Goal: Task Accomplishment & Management: Complete application form

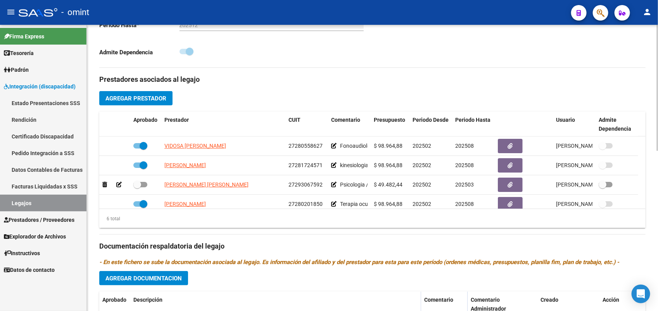
scroll to position [97, 0]
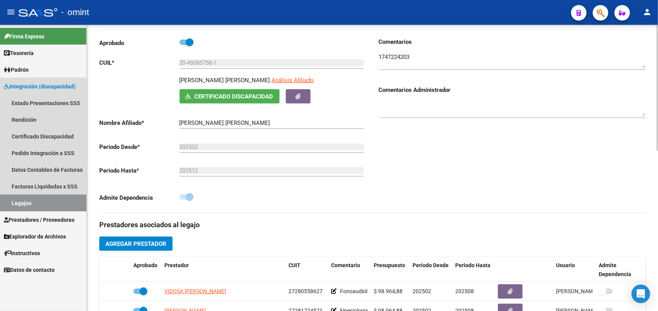
click at [36, 203] on link "Legajos" at bounding box center [43, 203] width 86 height 17
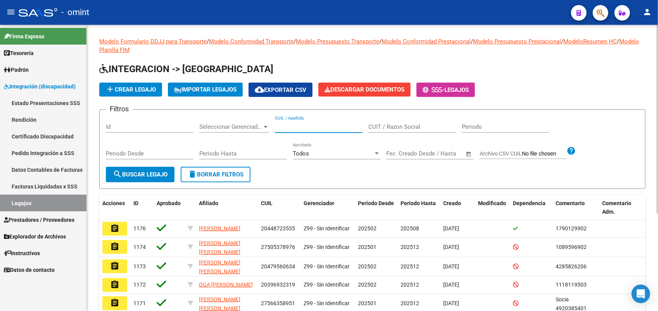
click at [285, 124] on input "CUIL / Apellido" at bounding box center [319, 126] width 88 height 7
paste input "20514501085"
click at [145, 174] on span "search Buscar Legajo" at bounding box center [140, 174] width 55 height 7
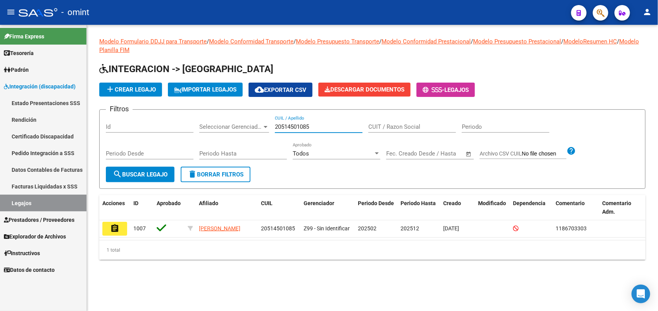
drag, startPoint x: 316, startPoint y: 123, endPoint x: 272, endPoint y: 121, distance: 43.5
click at [272, 121] on div "Filtros Id Seleccionar Gerenciador Seleccionar Gerenciador 20514501085 CUIL / A…" at bounding box center [372, 141] width 533 height 51
paste input "450857581"
type input "20450857581"
click at [134, 176] on span "search Buscar Legajo" at bounding box center [140, 174] width 55 height 7
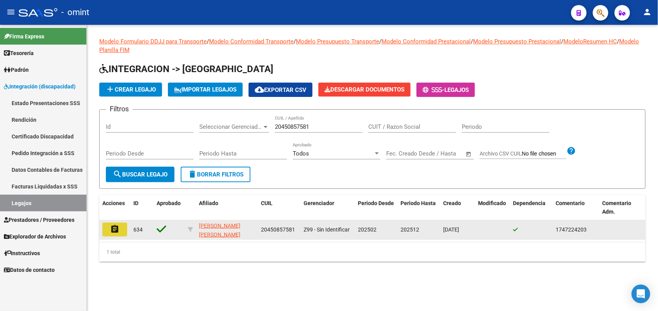
click at [119, 229] on mat-icon "assignment" at bounding box center [114, 228] width 9 height 9
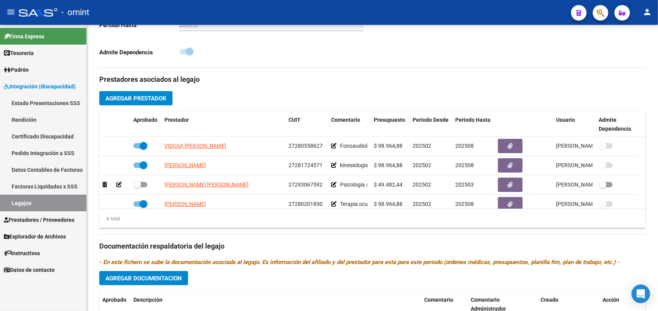
click at [33, 200] on link "Legajos" at bounding box center [43, 203] width 86 height 17
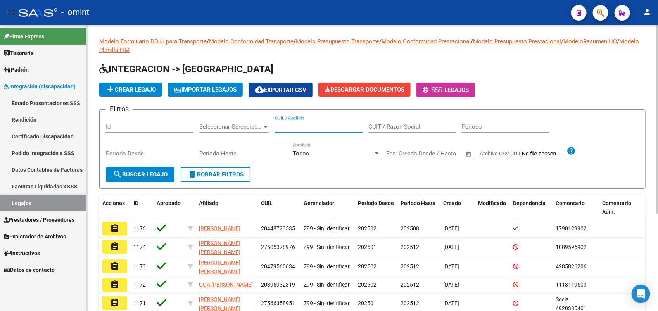
click at [291, 126] on input "CUIL / Apellido" at bounding box center [319, 126] width 88 height 7
paste input "20514501085"
type input "20514501085"
click at [153, 175] on span "search Buscar Legajo" at bounding box center [140, 174] width 55 height 7
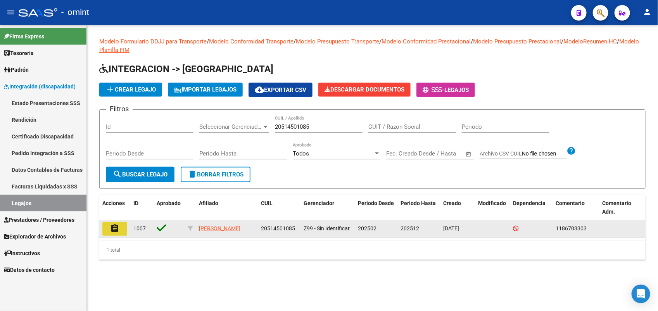
click at [119, 231] on mat-icon "assignment" at bounding box center [114, 228] width 9 height 9
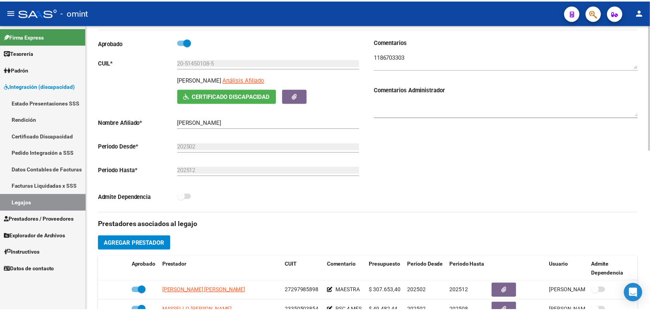
scroll to position [145, 0]
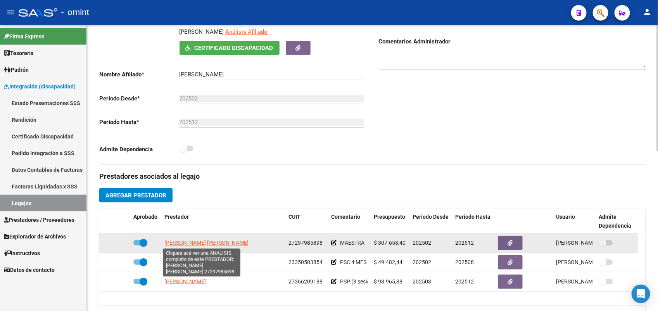
click at [229, 243] on span "[PERSON_NAME] [PERSON_NAME]" at bounding box center [206, 243] width 84 height 6
type textarea "27297985898"
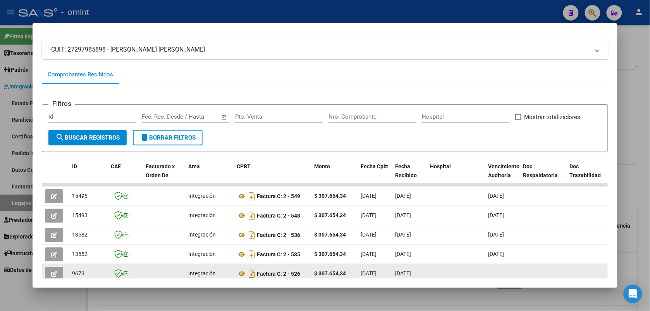
scroll to position [0, 0]
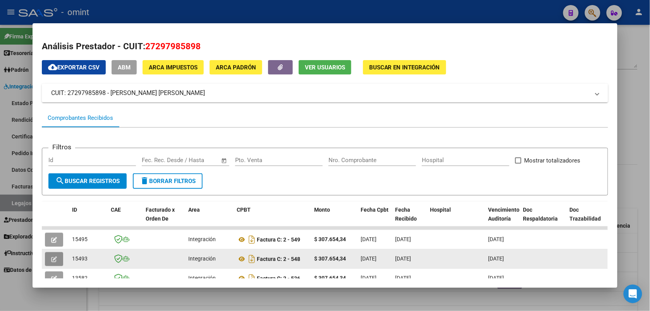
click at [51, 259] on icon "button" at bounding box center [54, 259] width 6 height 6
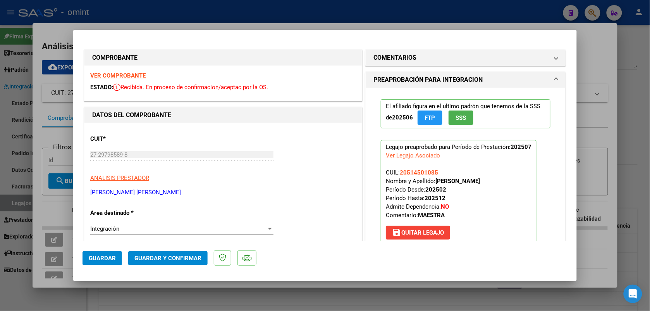
click at [133, 74] on strong "VER COMPROBANTE" at bounding box center [117, 75] width 55 height 7
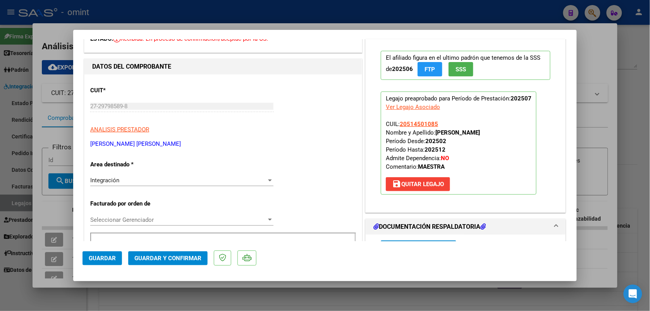
scroll to position [145, 0]
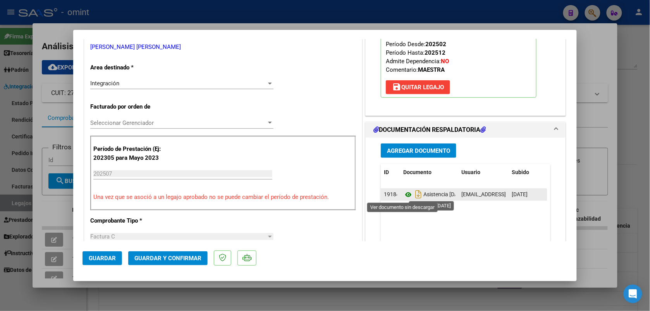
click at [404, 194] on icon at bounding box center [408, 194] width 10 height 9
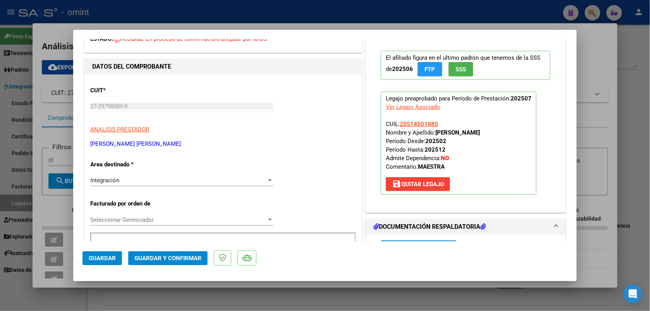
scroll to position [0, 0]
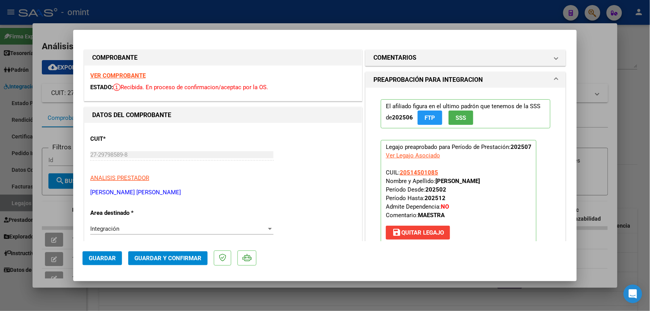
click at [129, 76] on strong "VER COMPROBANTE" at bounding box center [117, 75] width 55 height 7
click at [130, 77] on strong "VER COMPROBANTE" at bounding box center [117, 75] width 55 height 7
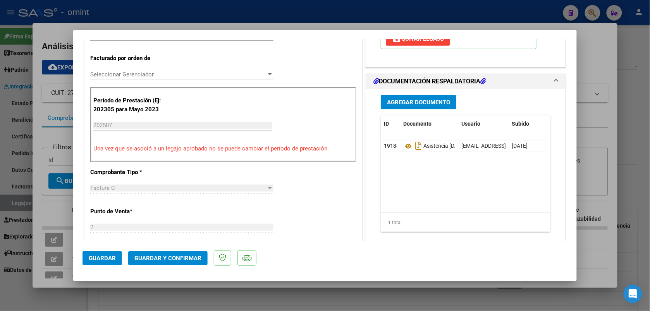
scroll to position [145, 0]
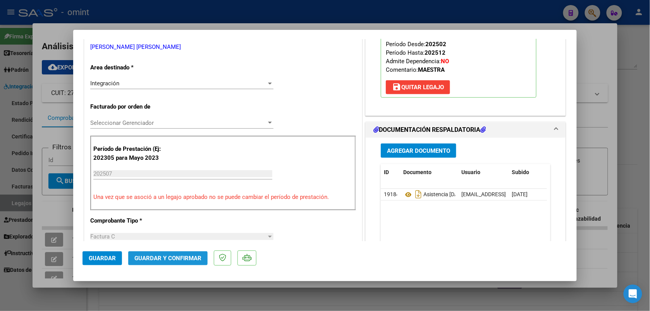
click at [152, 260] on span "Guardar y Confirmar" at bounding box center [167, 258] width 67 height 7
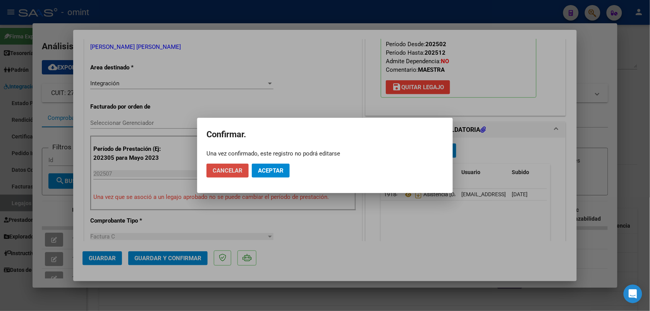
click at [216, 168] on span "Cancelar" at bounding box center [228, 170] width 30 height 7
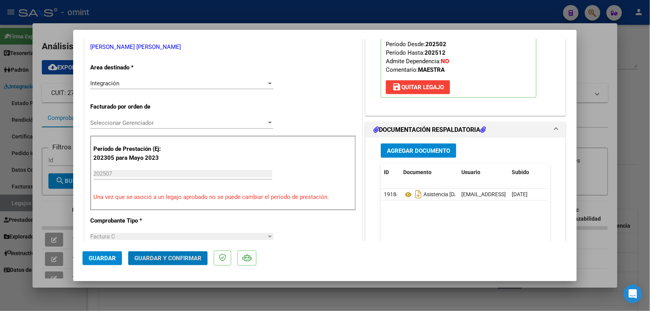
scroll to position [0, 0]
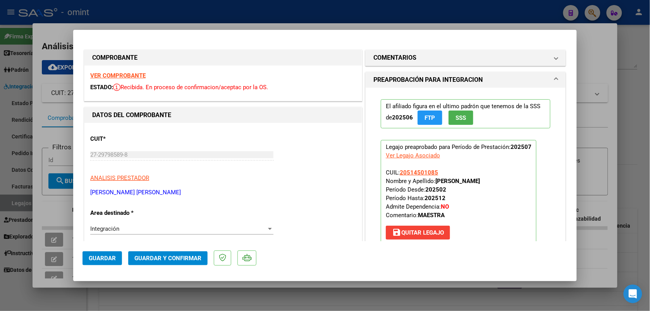
click at [121, 76] on strong "VER COMPROBANTE" at bounding box center [117, 75] width 55 height 7
click at [170, 261] on span "Guardar y Confirmar" at bounding box center [167, 258] width 67 height 7
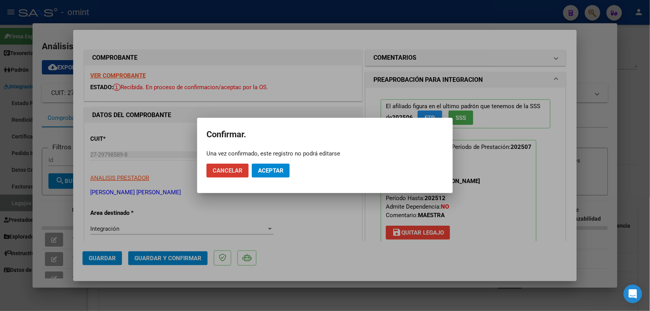
click at [282, 173] on span "Aceptar" at bounding box center [271, 170] width 26 height 7
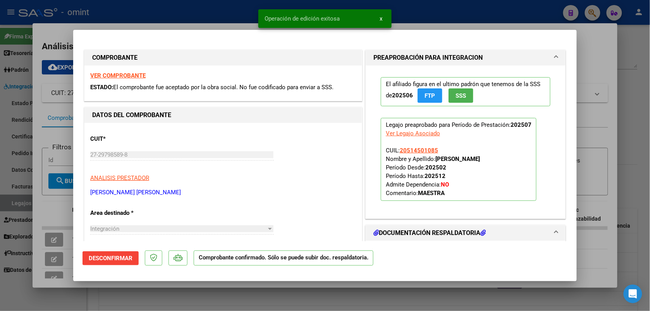
click at [198, 25] on div at bounding box center [325, 155] width 650 height 311
type input "$ 0,00"
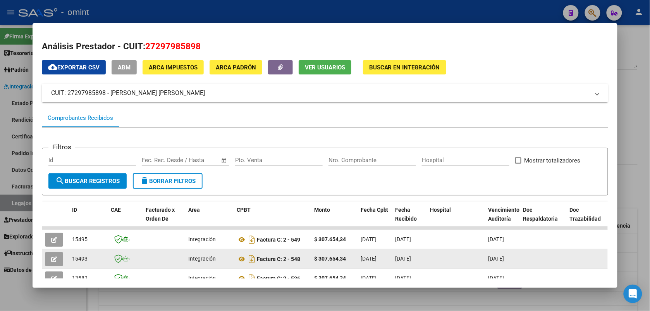
drag, startPoint x: 88, startPoint y: 256, endPoint x: 66, endPoint y: 256, distance: 21.7
click at [69, 256] on datatable-body-cell "15493" at bounding box center [88, 258] width 39 height 19
drag, startPoint x: 66, startPoint y: 256, endPoint x: 75, endPoint y: 256, distance: 8.9
copy span "15493"
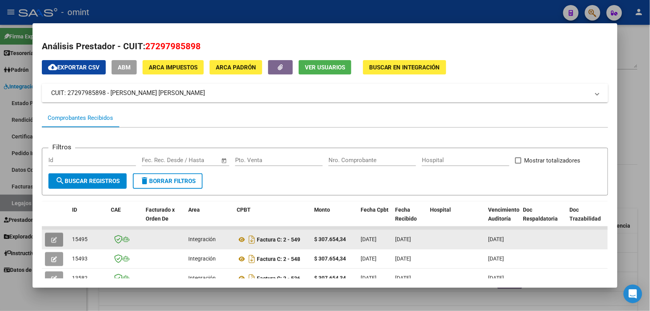
click at [53, 236] on button "button" at bounding box center [54, 240] width 18 height 14
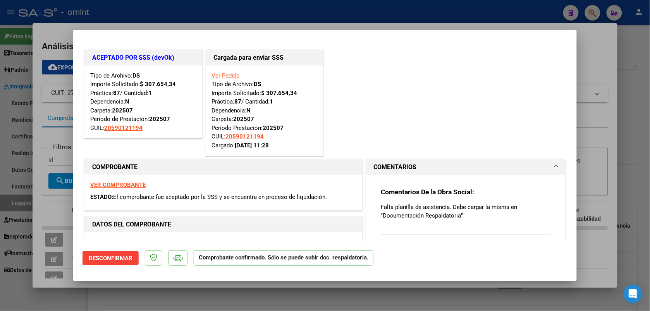
click at [125, 187] on strong "VER COMPROBANTE" at bounding box center [117, 184] width 55 height 7
click at [224, 17] on div at bounding box center [325, 155] width 650 height 311
type input "$ 0,00"
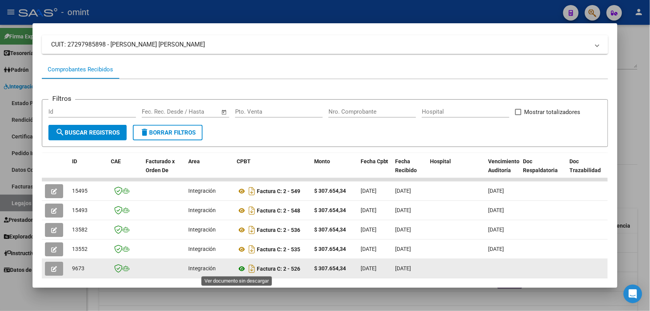
scroll to position [97, 0]
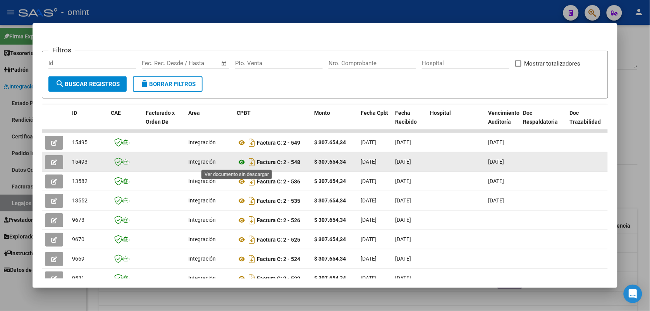
click at [238, 161] on icon at bounding box center [242, 161] width 10 height 9
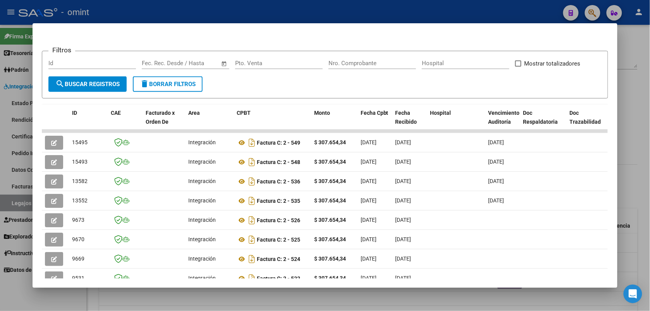
click at [133, 11] on div at bounding box center [325, 155] width 650 height 311
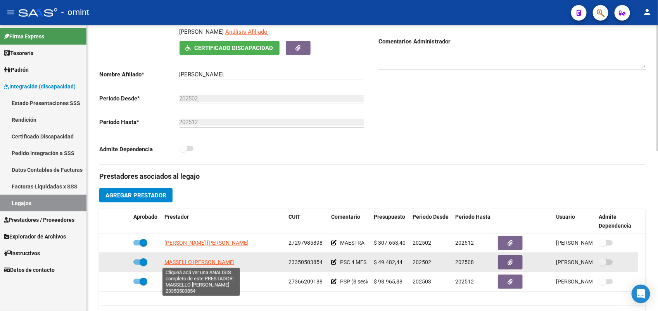
click at [228, 261] on span "MASSELLO [PERSON_NAME]" at bounding box center [199, 262] width 70 height 6
type textarea "23350503854"
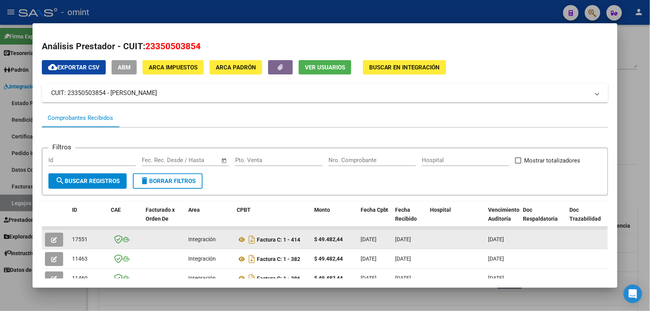
click at [51, 241] on icon "button" at bounding box center [54, 240] width 6 height 6
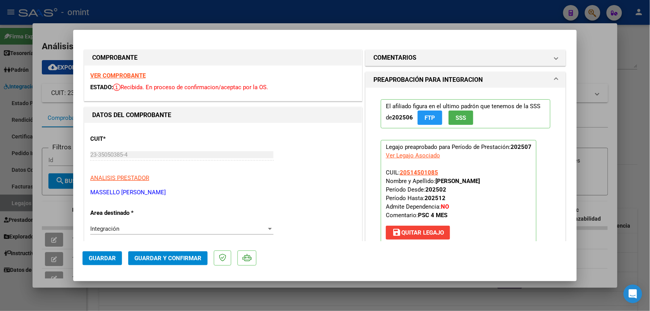
click at [140, 72] on strong "VER COMPROBANTE" at bounding box center [117, 75] width 55 height 7
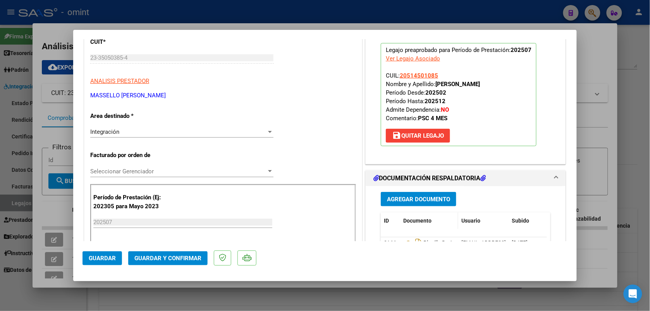
scroll to position [194, 0]
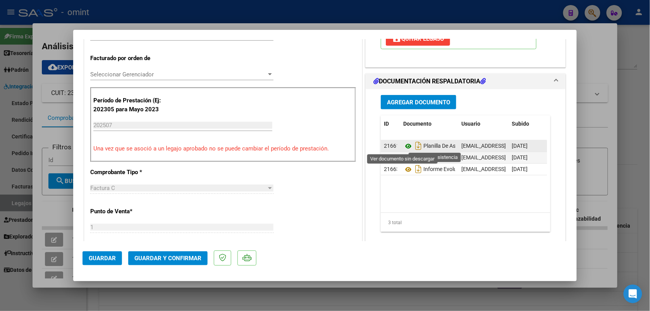
click at [405, 148] on icon at bounding box center [408, 145] width 10 height 9
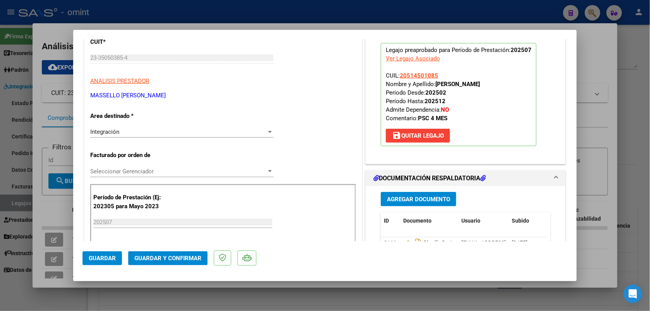
scroll to position [0, 0]
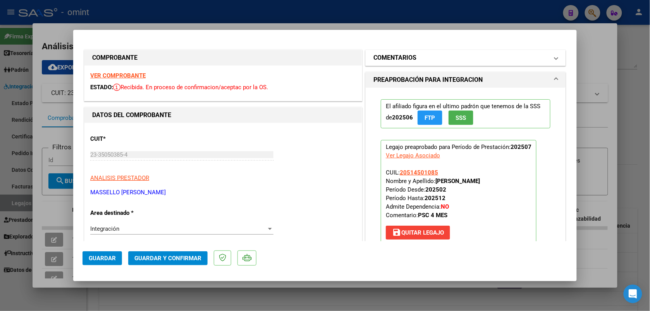
click at [410, 59] on h1 "COMENTARIOS" at bounding box center [395, 57] width 43 height 9
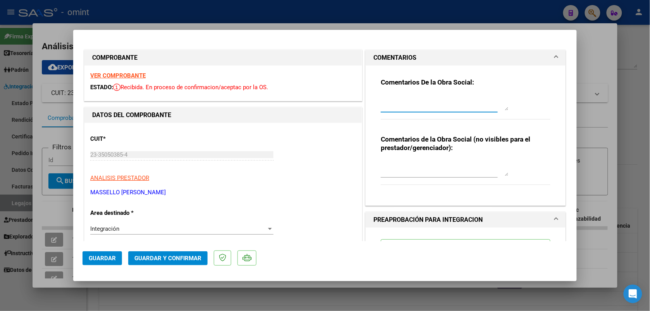
click at [419, 97] on textarea at bounding box center [445, 103] width 128 height 16
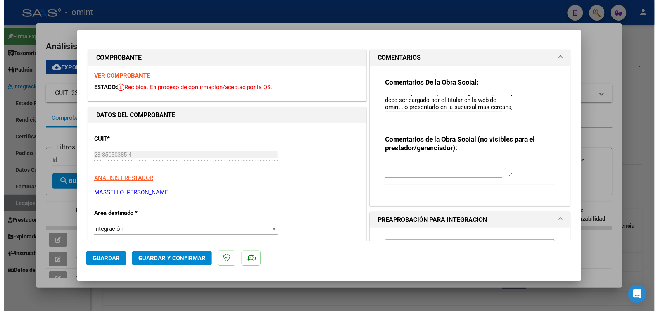
scroll to position [13, 0]
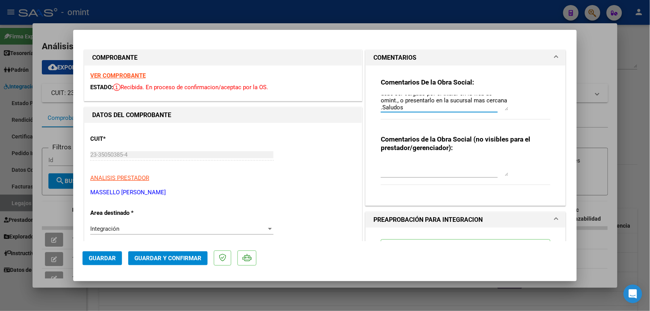
type textarea "estimado prestador , el informe [PERSON_NAME] debe ser cargado por el titular e…"
click at [135, 74] on strong "VER COMPROBANTE" at bounding box center [117, 75] width 55 height 7
click at [163, 262] on button "Guardar y Confirmar" at bounding box center [167, 258] width 79 height 14
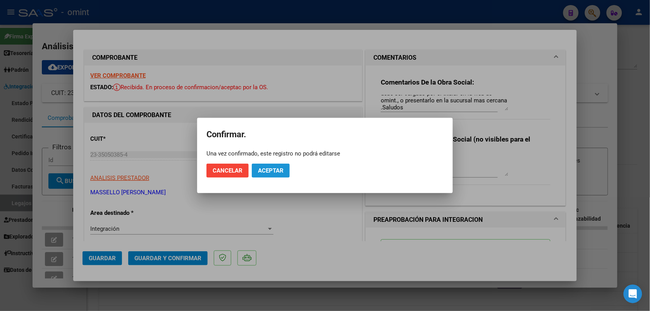
click at [262, 167] on span "Aceptar" at bounding box center [271, 170] width 26 height 7
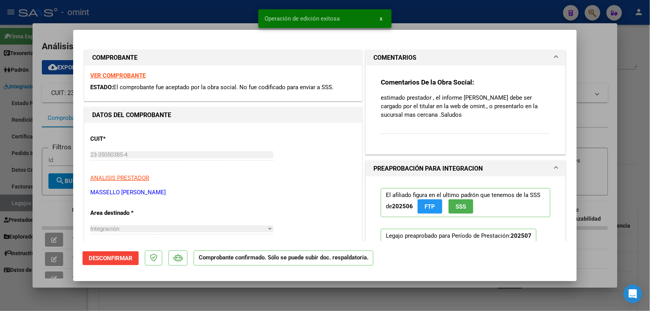
click at [165, 20] on div at bounding box center [325, 155] width 650 height 311
type input "$ 0,00"
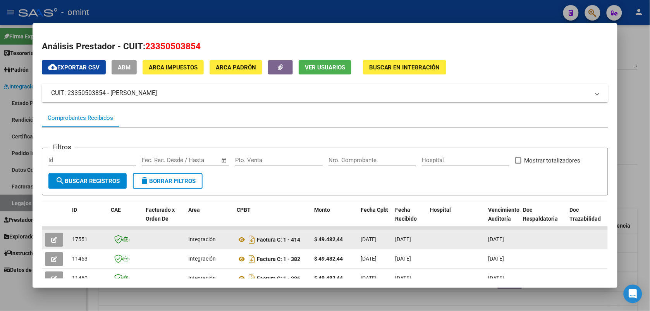
drag, startPoint x: 84, startPoint y: 238, endPoint x: 67, endPoint y: 241, distance: 18.2
click at [69, 241] on datatable-body-cell "17551" at bounding box center [88, 239] width 39 height 19
drag, startPoint x: 67, startPoint y: 241, endPoint x: 75, endPoint y: 238, distance: 8.6
copy span "17551"
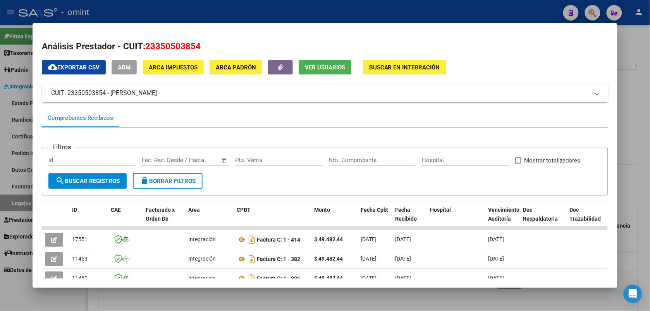
click at [181, 16] on div at bounding box center [325, 155] width 650 height 311
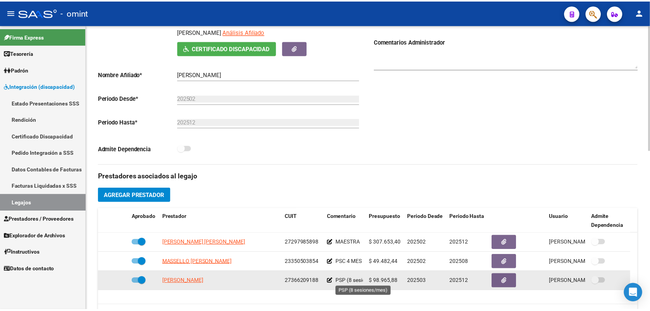
scroll to position [194, 0]
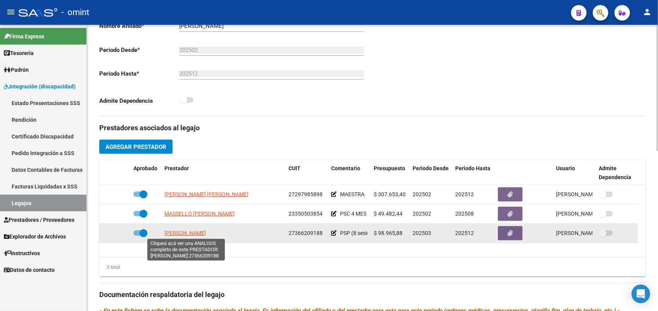
click at [188, 230] on span "[PERSON_NAME]" at bounding box center [184, 233] width 41 height 6
type textarea "27366209188"
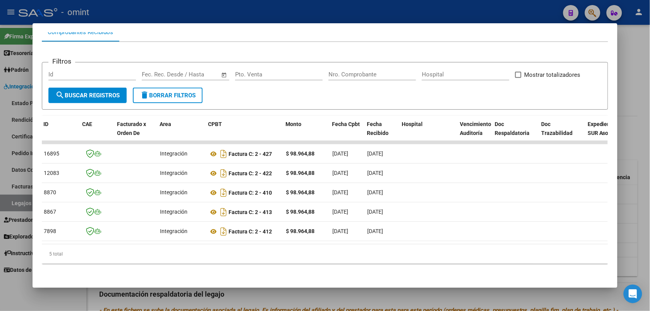
scroll to position [0, 0]
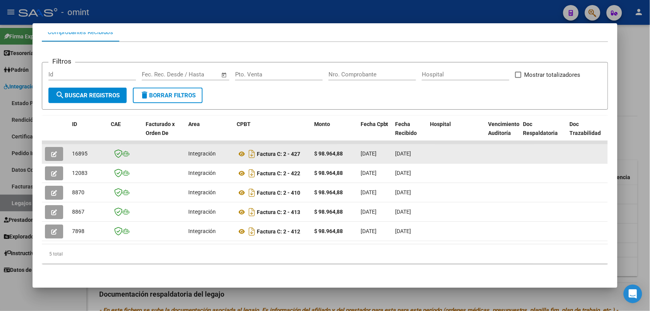
click at [52, 151] on icon "button" at bounding box center [54, 154] width 6 height 6
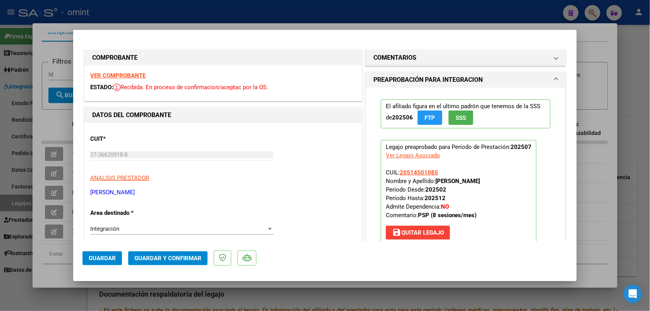
click at [109, 74] on strong "VER COMPROBANTE" at bounding box center [117, 75] width 55 height 7
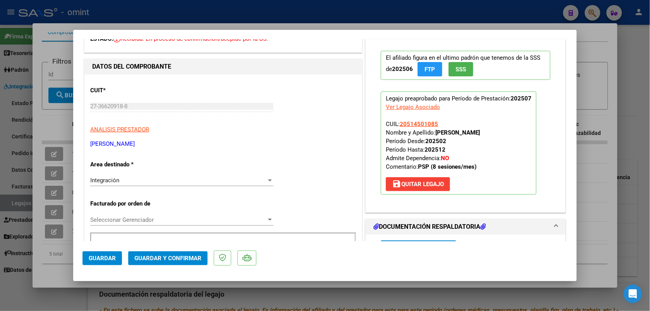
scroll to position [145, 0]
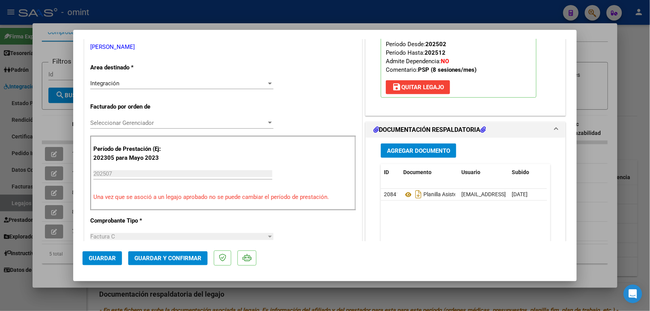
click at [160, 256] on span "Guardar y Confirmar" at bounding box center [167, 258] width 67 height 7
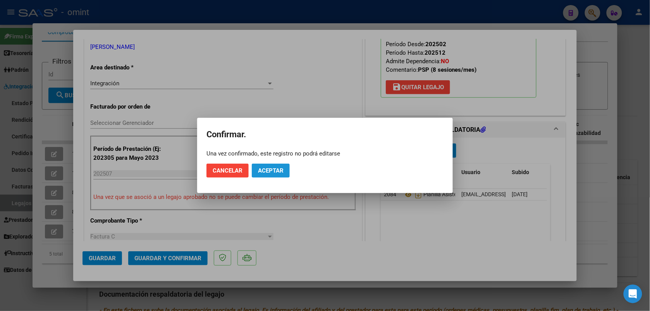
click at [281, 167] on span "Aceptar" at bounding box center [271, 170] width 26 height 7
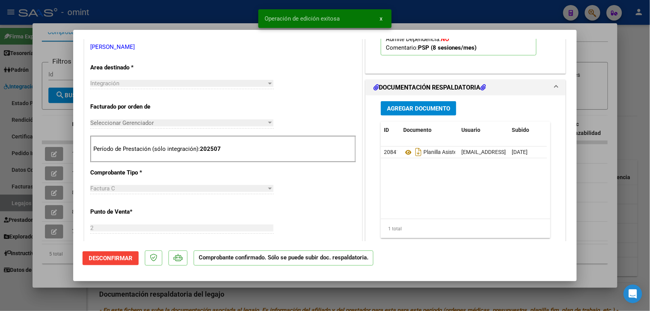
click at [89, 9] on div at bounding box center [325, 155] width 650 height 311
type input "$ 0,00"
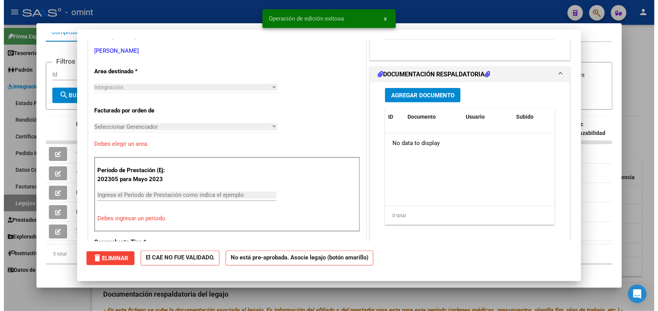
scroll to position [149, 0]
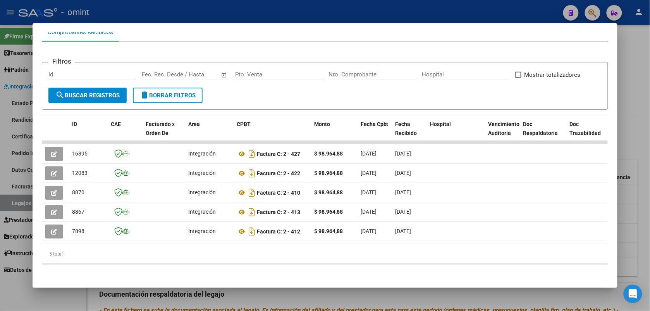
click at [138, 21] on div at bounding box center [325, 155] width 650 height 311
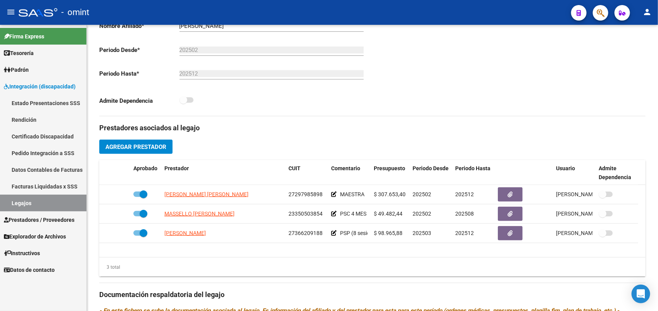
click at [72, 203] on link "Legajos" at bounding box center [43, 203] width 86 height 17
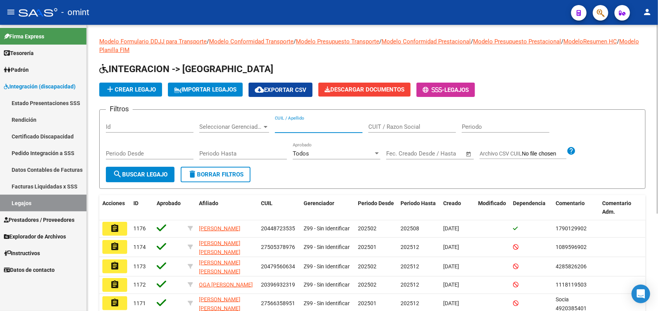
click at [289, 126] on input "CUIL / Apellido" at bounding box center [319, 126] width 88 height 7
paste input "23524643979"
type input "23524643979"
click at [160, 172] on span "search Buscar Legajo" at bounding box center [140, 174] width 55 height 7
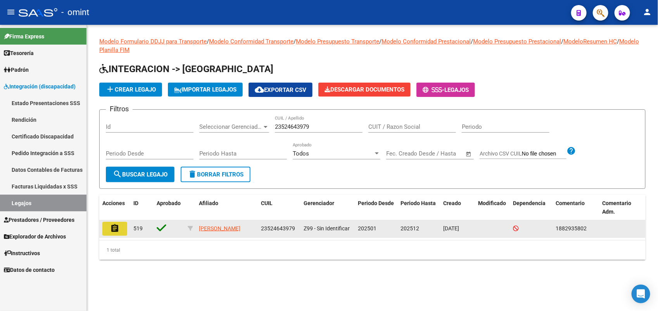
click at [116, 228] on mat-icon "assignment" at bounding box center [114, 228] width 9 height 9
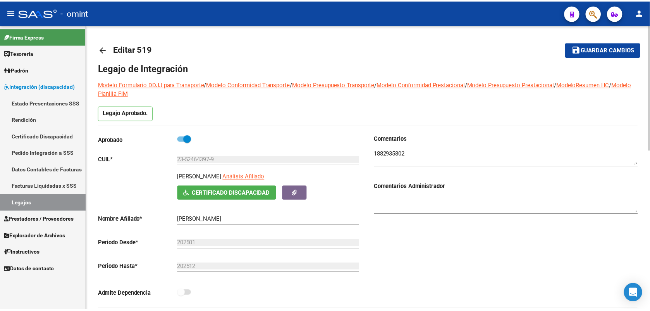
scroll to position [194, 0]
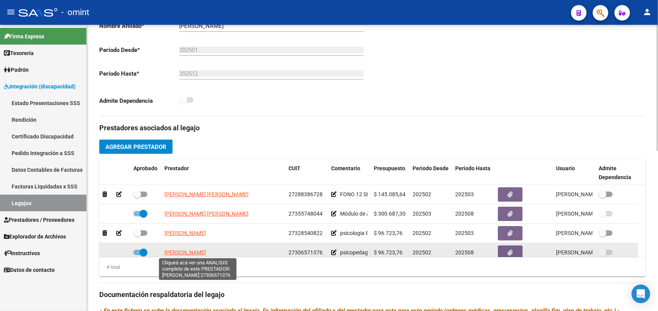
click at [181, 253] on span "[PERSON_NAME]" at bounding box center [184, 252] width 41 height 6
type textarea "27306571376"
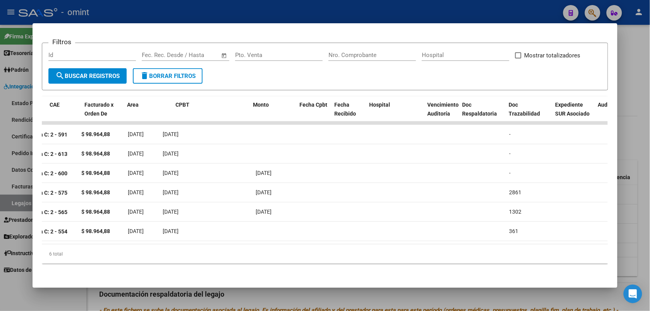
scroll to position [0, 0]
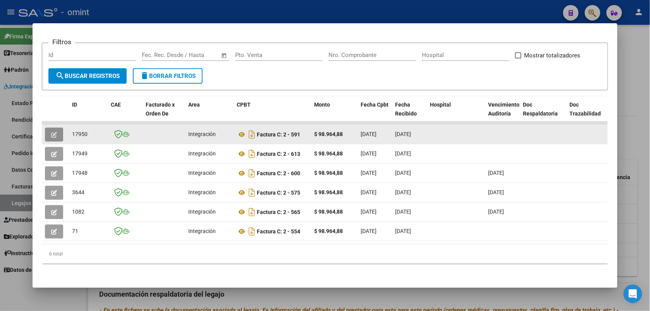
click at [51, 132] on icon "button" at bounding box center [54, 135] width 6 height 6
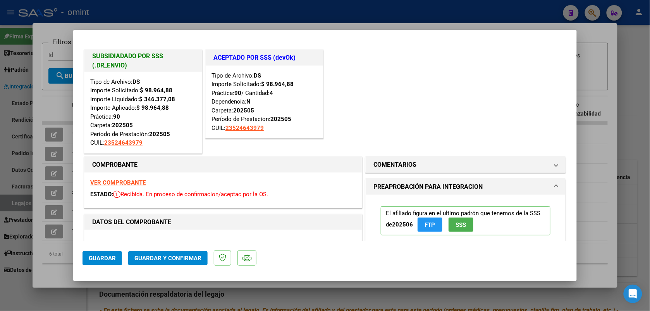
click at [136, 20] on div at bounding box center [325, 155] width 650 height 311
type input "$ 0,00"
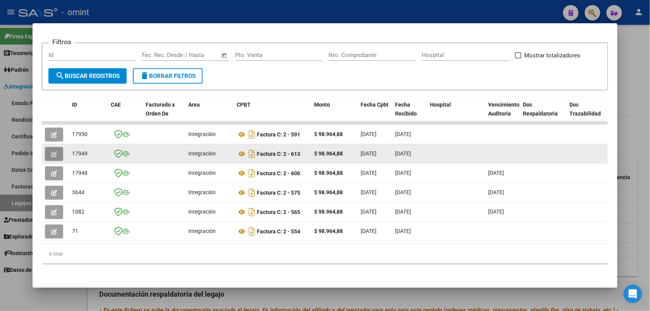
click at [52, 151] on icon "button" at bounding box center [54, 154] width 6 height 6
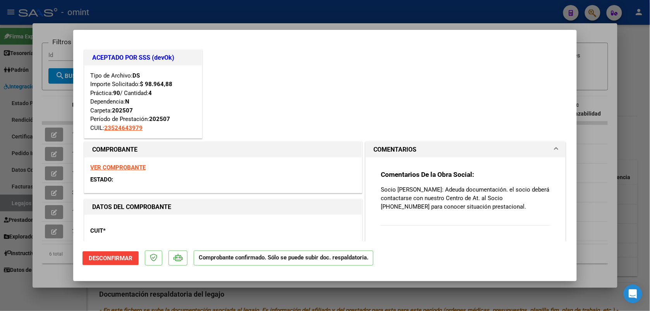
click at [129, 18] on div at bounding box center [325, 155] width 650 height 311
type input "$ 0,00"
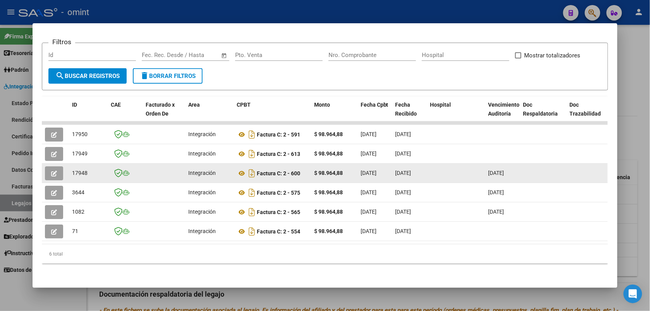
click at [55, 166] on button "button" at bounding box center [54, 173] width 18 height 14
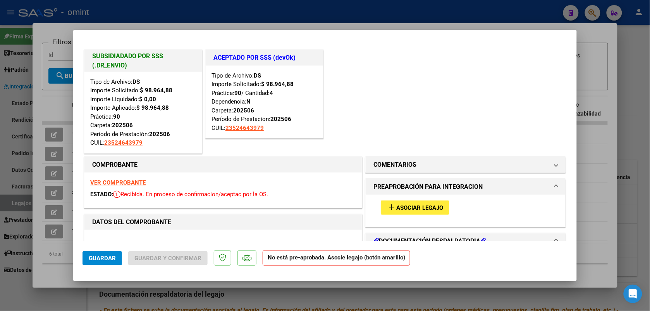
click at [128, 18] on div at bounding box center [325, 155] width 650 height 311
type input "$ 0,00"
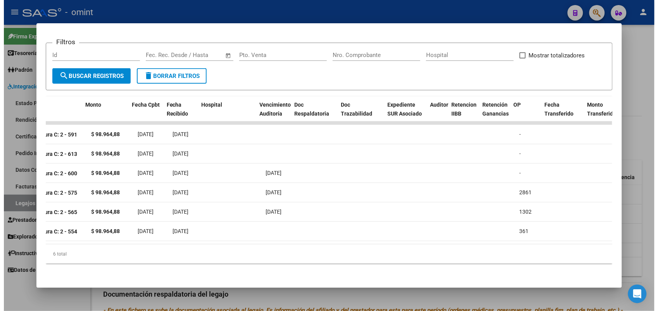
scroll to position [0, 233]
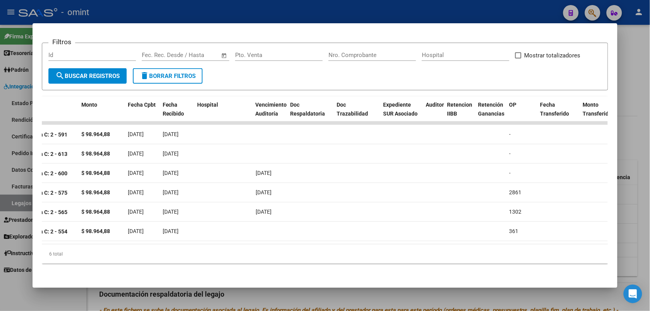
click at [389, 8] on div at bounding box center [325, 155] width 650 height 311
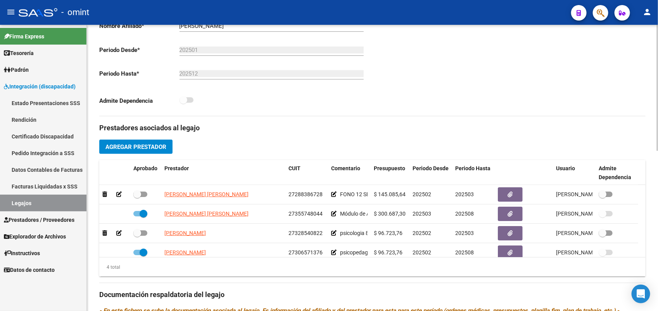
scroll to position [0, 0]
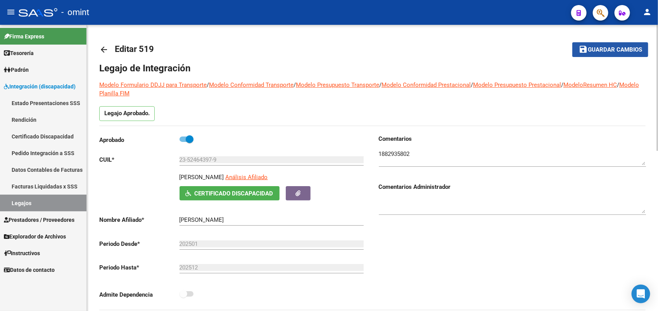
click at [624, 47] on span "Guardar cambios" at bounding box center [615, 50] width 54 height 7
click at [24, 198] on link "Legajos" at bounding box center [43, 203] width 86 height 17
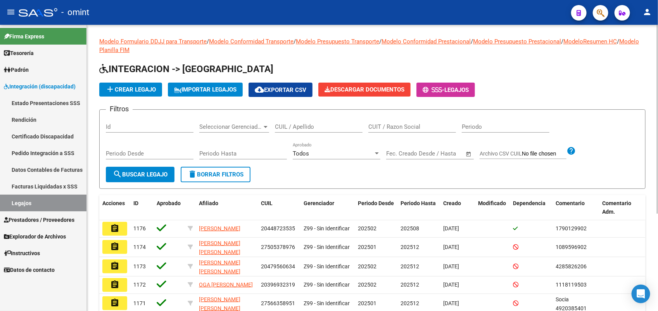
click at [279, 124] on input "CUIL / Apellido" at bounding box center [319, 126] width 88 height 7
paste input "20514501085"
type input "20514501085"
click at [147, 171] on span "search Buscar Legajo" at bounding box center [140, 174] width 55 height 7
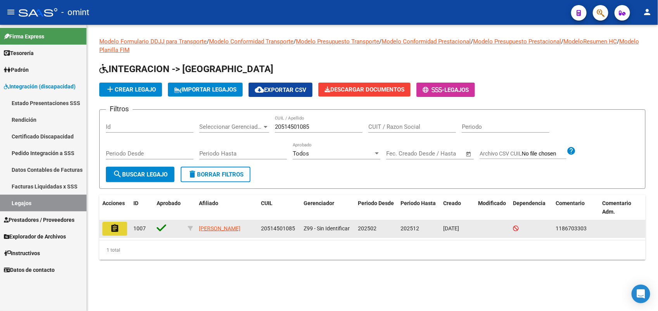
click at [119, 227] on mat-icon "assignment" at bounding box center [114, 228] width 9 height 9
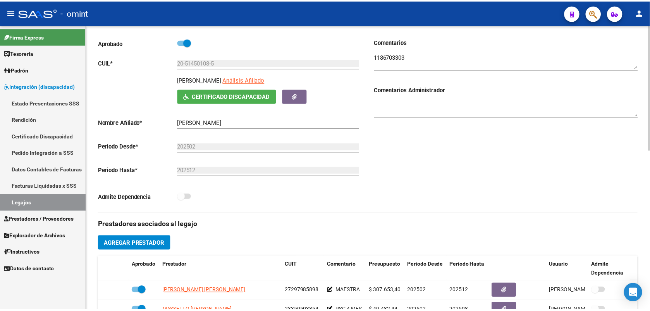
scroll to position [145, 0]
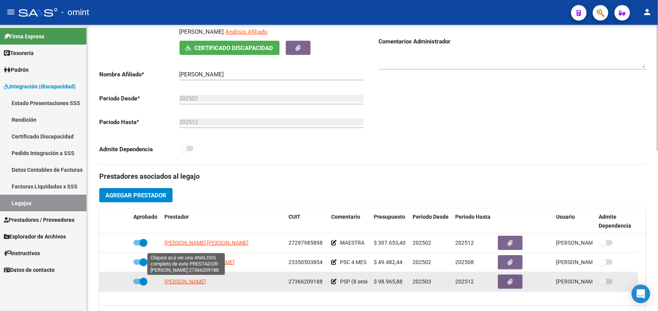
click at [186, 278] on span "[PERSON_NAME]" at bounding box center [184, 281] width 41 height 6
type textarea "27366209188"
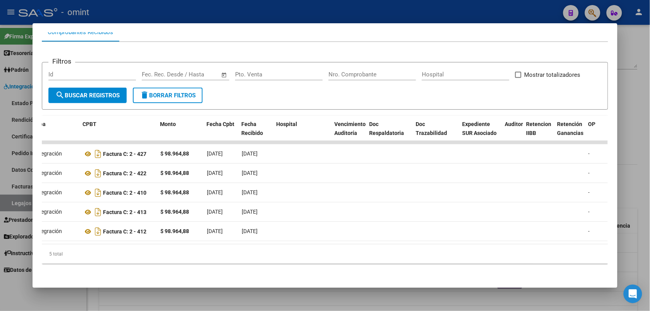
scroll to position [0, 0]
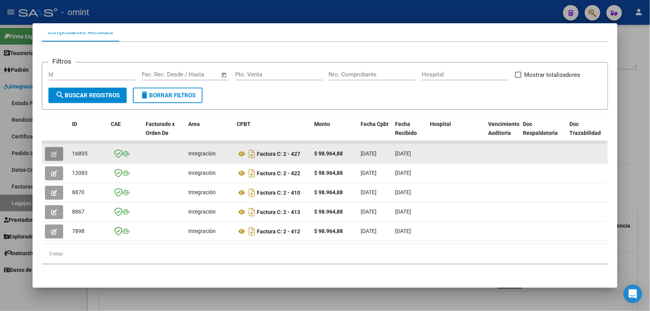
click at [54, 147] on button "button" at bounding box center [54, 154] width 18 height 14
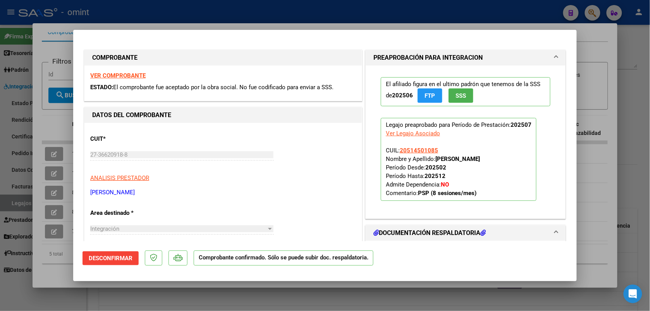
click at [159, 8] on div at bounding box center [325, 155] width 650 height 311
type input "$ 0,00"
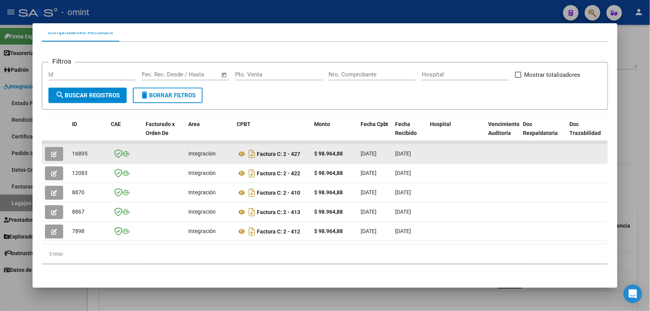
drag, startPoint x: 84, startPoint y: 145, endPoint x: 68, endPoint y: 146, distance: 16.4
click at [72, 149] on div "16895" at bounding box center [88, 153] width 33 height 9
copy span "16895"
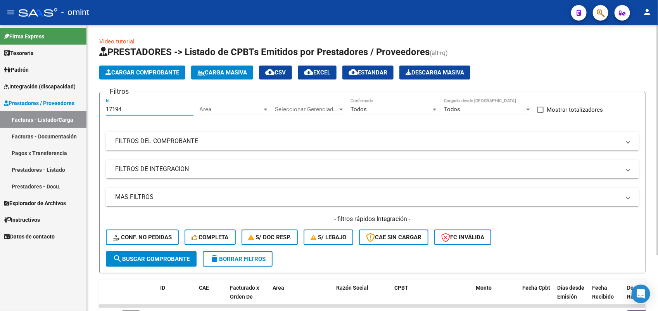
drag, startPoint x: 124, startPoint y: 110, endPoint x: 102, endPoint y: 109, distance: 22.1
click at [101, 112] on form "Filtros 17194 Id Area Area Seleccionar Gerenciador Seleccionar Gerenciador Todo…" at bounding box center [372, 182] width 546 height 181
paste input "5493"
type input "15493"
click at [175, 255] on span "search Buscar Comprobante" at bounding box center [151, 258] width 77 height 7
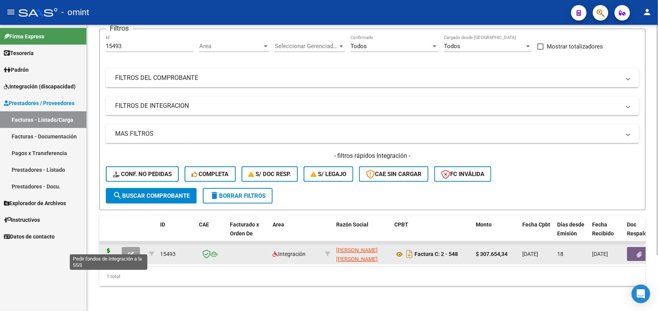
click at [105, 248] on icon at bounding box center [108, 253] width 12 height 11
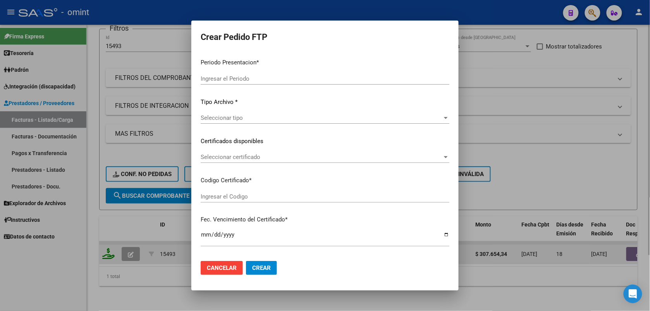
type input "202507"
type input "$ 307.654,34"
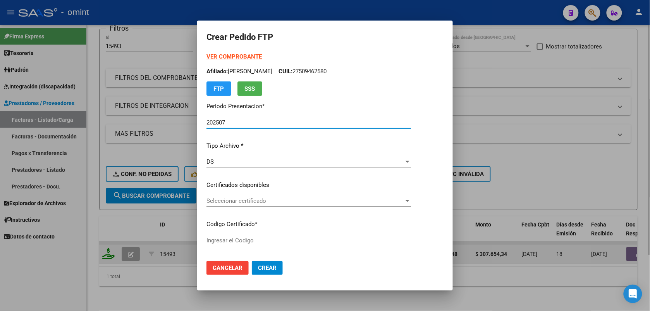
type input "242777651"
type input "2027-08-22"
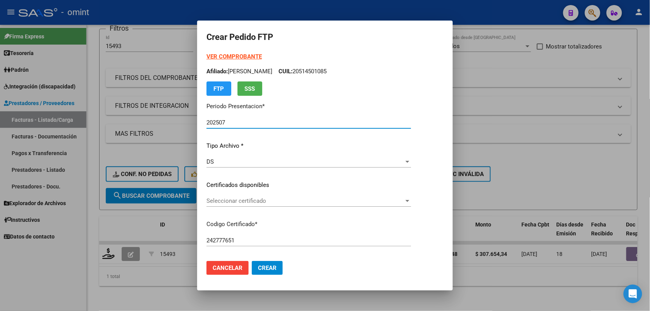
click at [246, 201] on span "Seleccionar certificado" at bounding box center [306, 200] width 198 height 7
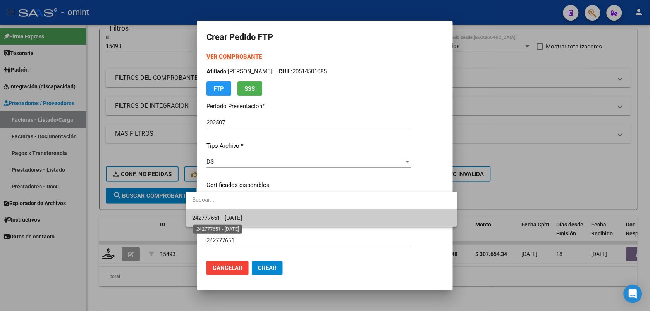
click at [242, 216] on span "242777651 - 2027-08-22" at bounding box center [217, 217] width 50 height 7
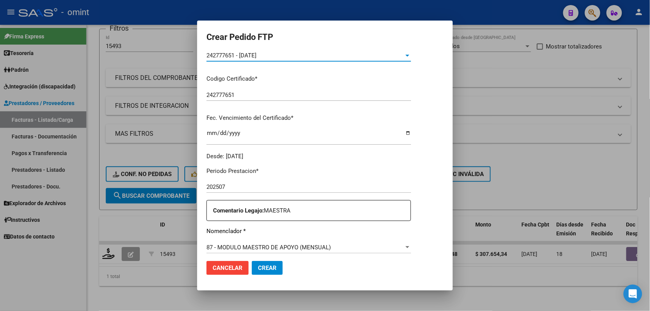
scroll to position [194, 0]
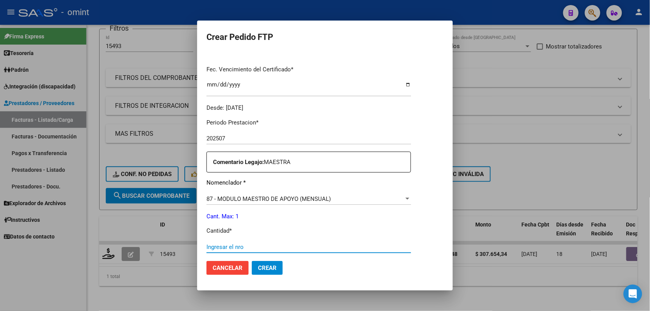
click at [210, 247] on input "Ingresar el nro" at bounding box center [309, 246] width 205 height 7
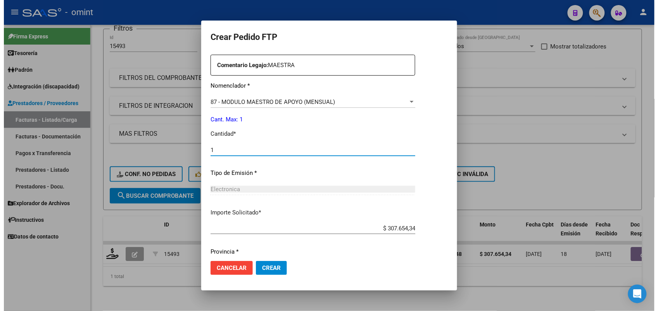
scroll to position [316, 0]
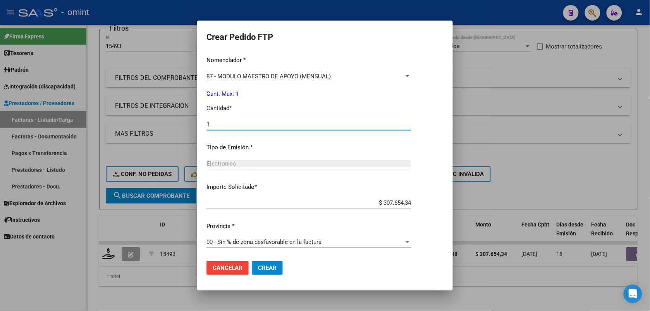
type input "1"
click at [258, 268] on span "Crear" at bounding box center [267, 267] width 19 height 7
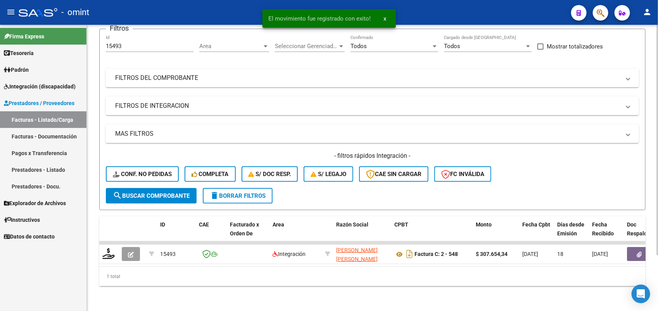
scroll to position [0, 0]
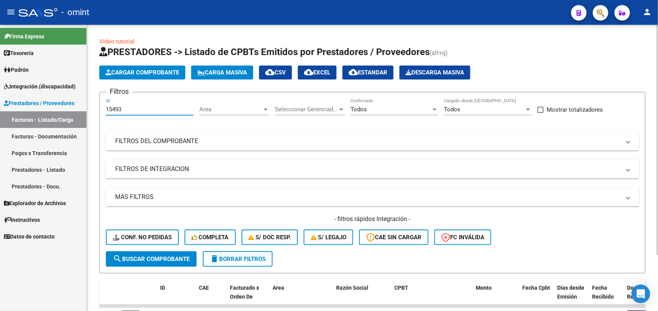
drag, startPoint x: 152, startPoint y: 110, endPoint x: 94, endPoint y: 105, distance: 57.9
click at [94, 105] on div "Video tutorial PRESTADORES -> Listado de CPBTs Emitidos por Prestadores / Prove…" at bounding box center [372, 199] width 571 height 349
paste input "7551"
type input "17551"
click at [153, 255] on span "search Buscar Comprobante" at bounding box center [151, 258] width 77 height 7
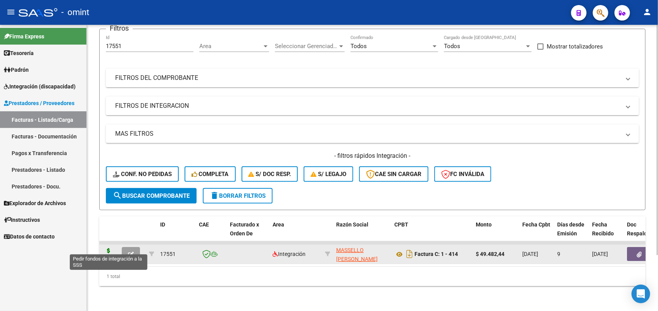
click at [105, 248] on icon at bounding box center [108, 253] width 12 height 11
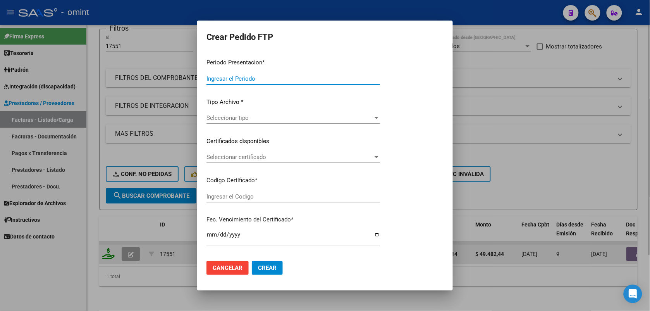
type input "202507"
type input "$ 49.482,44"
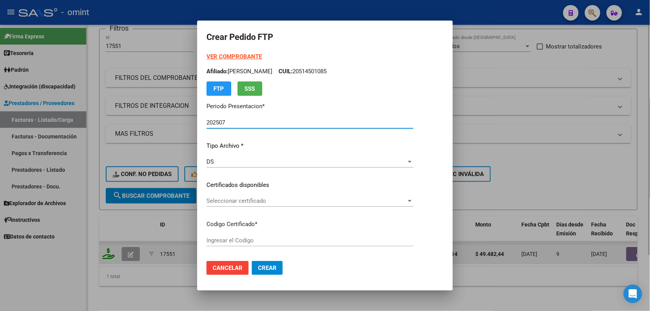
type input "242777651"
type input "2027-08-22"
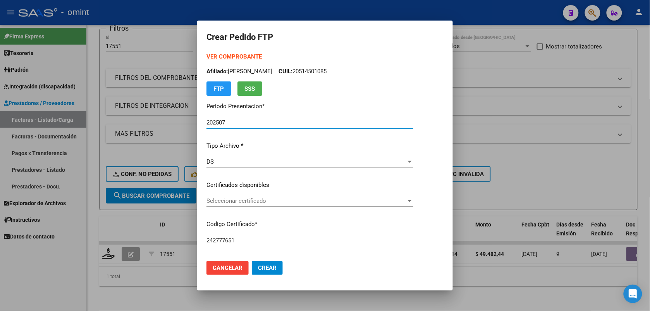
click at [214, 203] on span "Seleccionar certificado" at bounding box center [307, 200] width 200 height 7
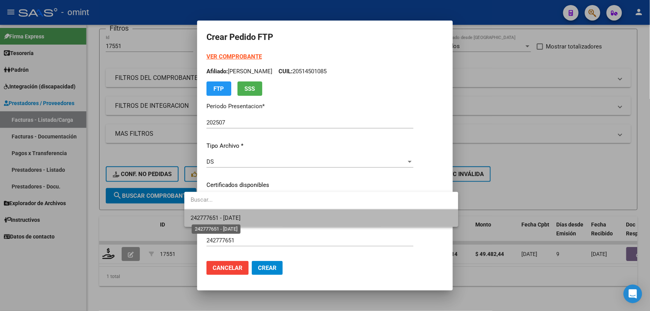
click at [223, 219] on span "242777651 - 2027-08-22" at bounding box center [216, 217] width 50 height 7
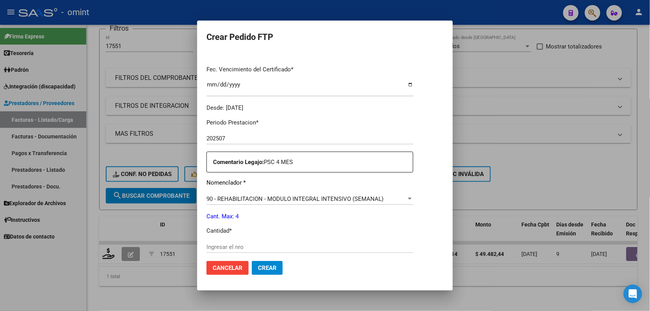
scroll to position [242, 0]
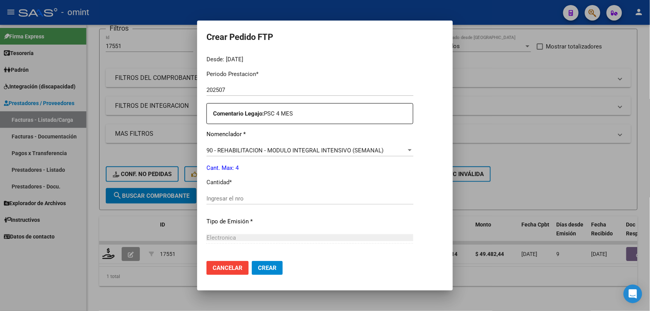
click at [169, 12] on div at bounding box center [325, 155] width 650 height 311
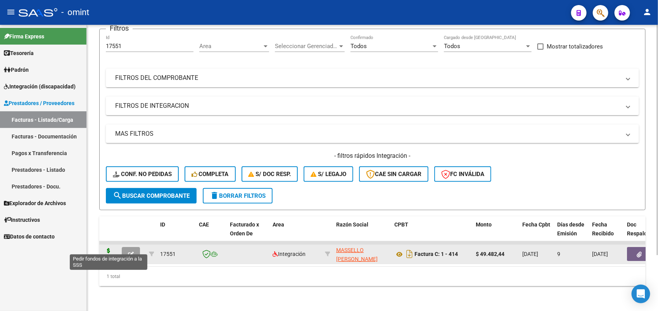
click at [107, 248] on icon at bounding box center [108, 253] width 12 height 11
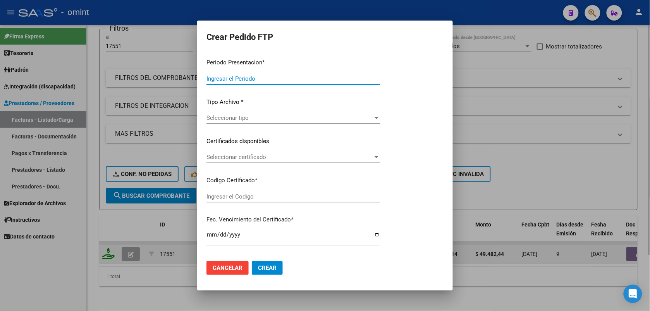
type input "202507"
type input "$ 49.482,44"
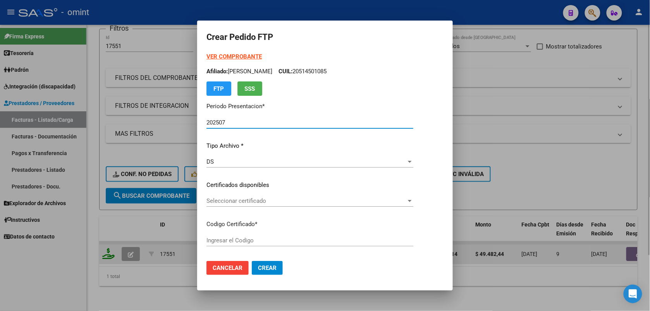
type input "242777651"
type input "2027-08-22"
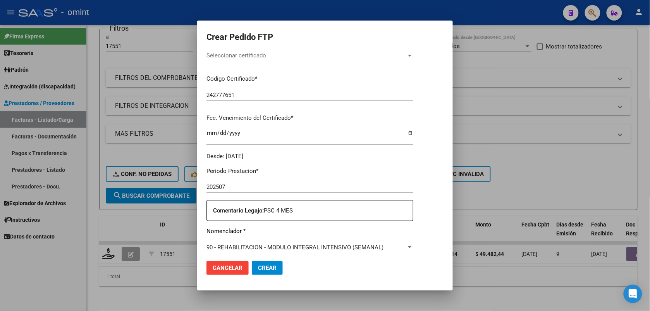
scroll to position [194, 0]
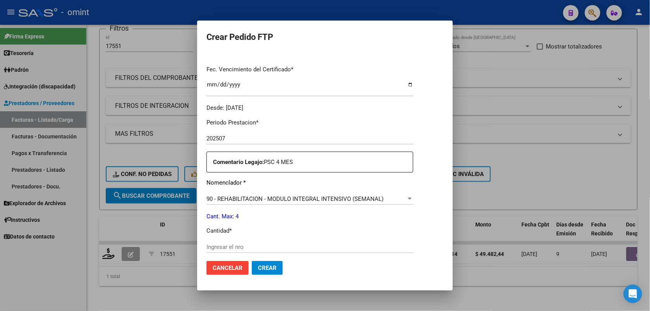
click at [338, 196] on span "90 - REHABILITACION - MODULO INTEGRAL INTENSIVO (SEMANAL)" at bounding box center [295, 198] width 177 height 7
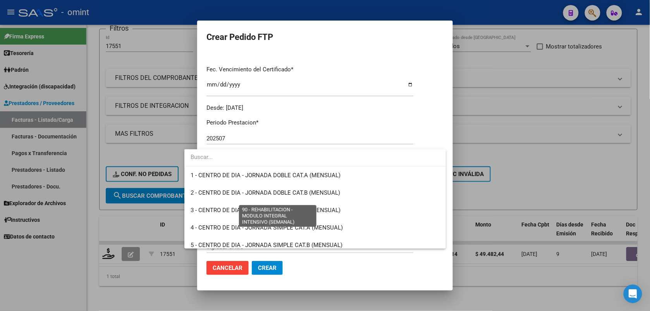
scroll to position [1529, 0]
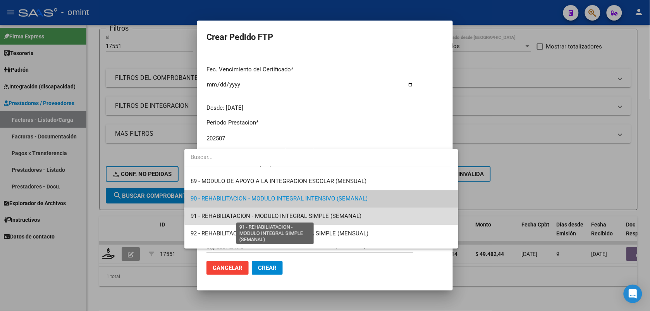
click at [356, 215] on span "91 - REHABILIATACION - MODULO INTEGRAL SIMPLE (SEMANAL)" at bounding box center [276, 215] width 171 height 7
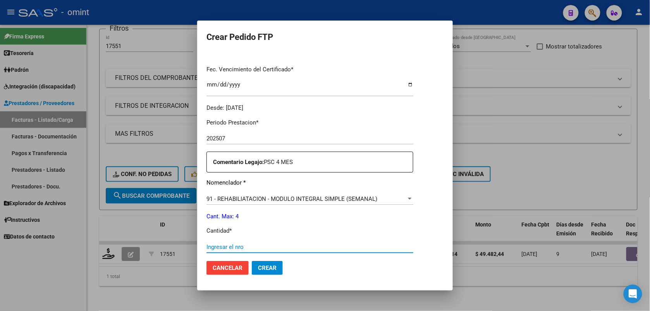
click at [252, 246] on input "Ingresar el nro" at bounding box center [310, 246] width 207 height 7
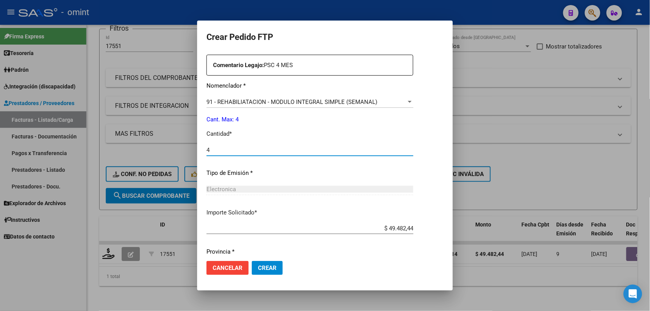
scroll to position [316, 0]
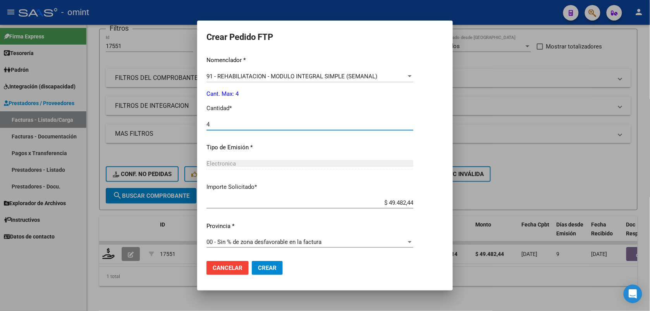
type input "4"
click at [258, 267] on span "Crear" at bounding box center [267, 267] width 19 height 7
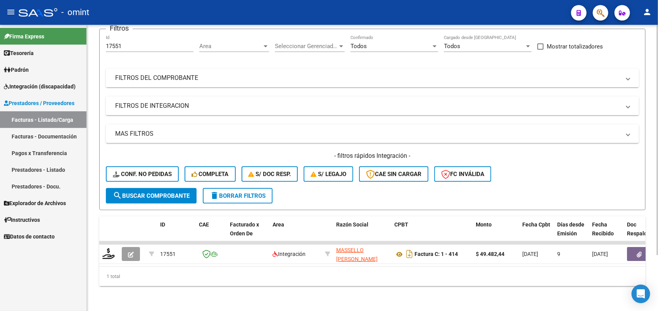
scroll to position [0, 0]
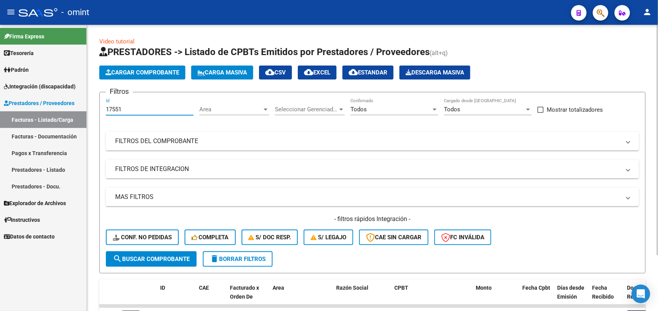
drag, startPoint x: 125, startPoint y: 107, endPoint x: 102, endPoint y: 109, distance: 23.7
click at [102, 109] on form "Filtros 17551 Id Area Area Seleccionar Gerenciador Seleccionar Gerenciador Todo…" at bounding box center [372, 182] width 546 height 181
paste input "6895"
type input "16895"
click at [178, 258] on span "search Buscar Comprobante" at bounding box center [151, 258] width 77 height 7
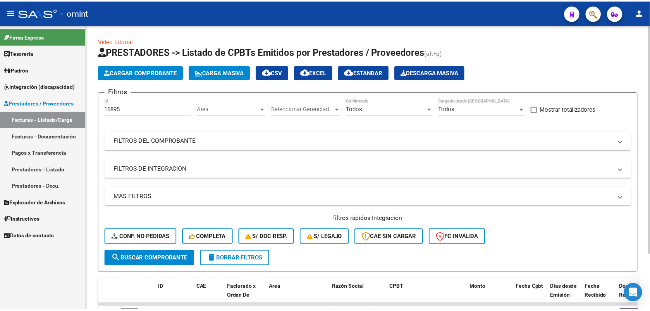
scroll to position [48, 0]
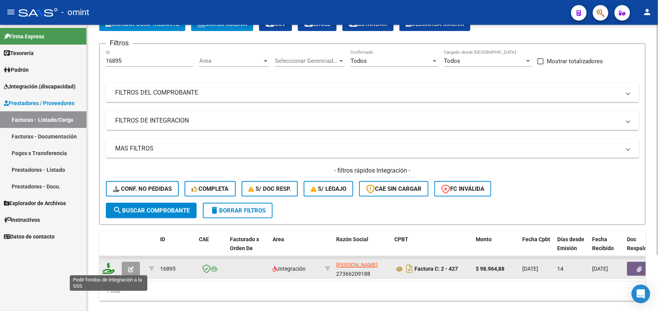
click at [109, 269] on icon at bounding box center [108, 268] width 12 height 11
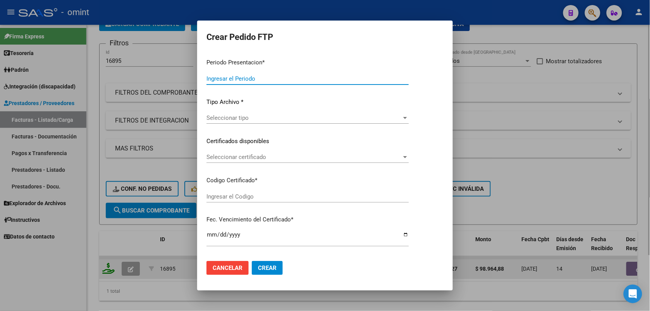
type input "202507"
type input "$ 98.964,88"
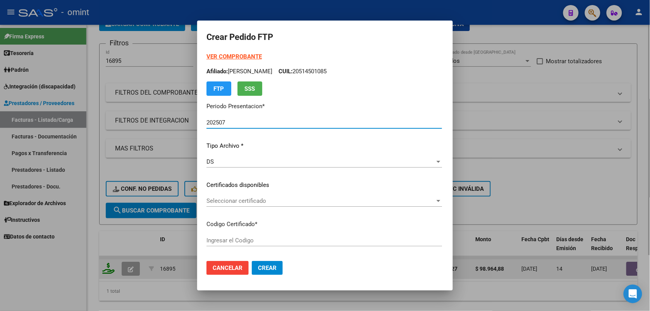
type input "242777651"
type input "2027-08-22"
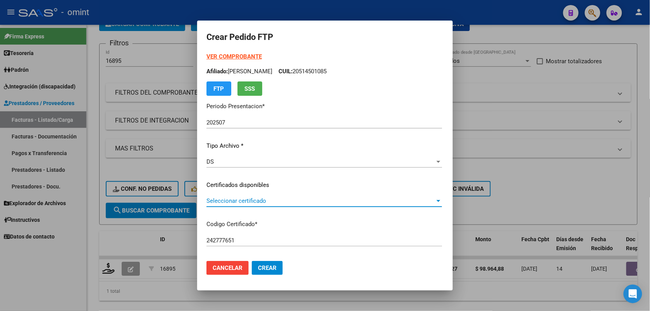
click at [238, 200] on span "Seleccionar certificado" at bounding box center [321, 200] width 229 height 7
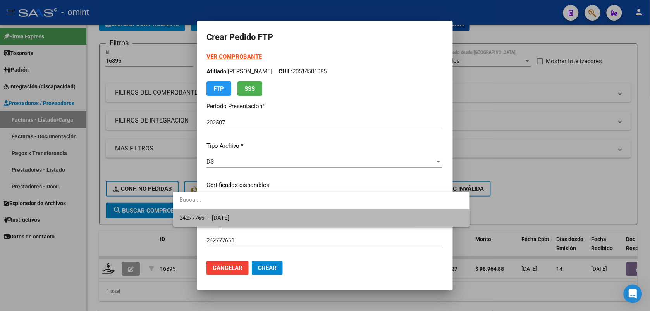
click at [245, 218] on span "242777651 - 2027-08-22" at bounding box center [321, 217] width 284 height 17
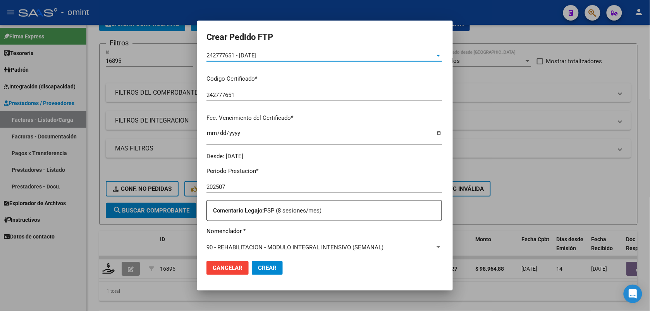
scroll to position [194, 0]
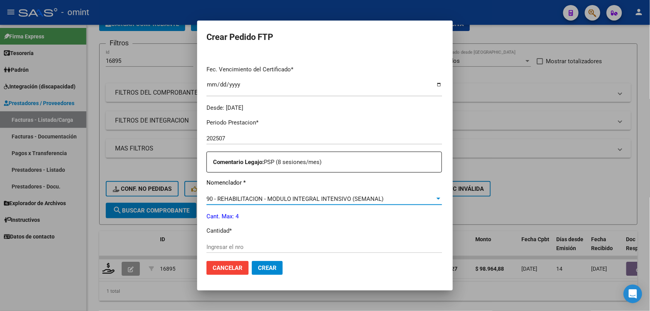
click at [287, 198] on span "90 - REHABILITACION - MODULO INTEGRAL INTENSIVO (SEMANAL)" at bounding box center [295, 198] width 177 height 7
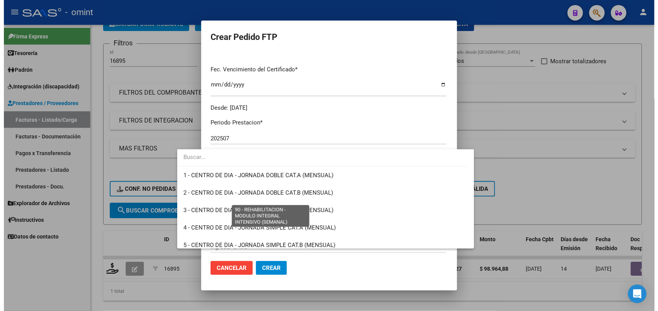
scroll to position [1529, 0]
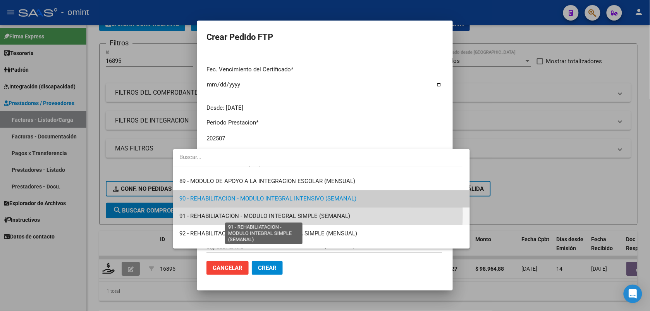
click at [290, 214] on span "91 - REHABILIATACION - MODULO INTEGRAL SIMPLE (SEMANAL)" at bounding box center [264, 215] width 171 height 7
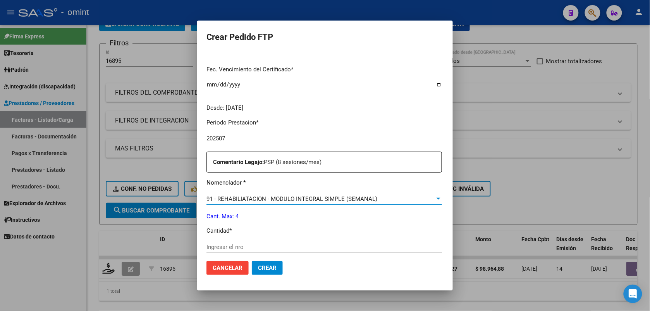
click at [226, 244] on input "Ingresar el nro" at bounding box center [325, 246] width 236 height 7
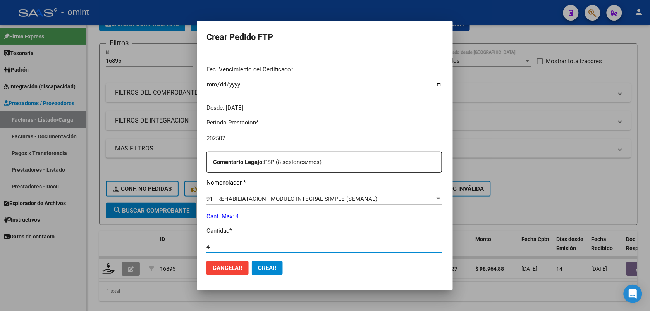
type input "4"
click at [258, 266] on span "Crear" at bounding box center [267, 267] width 19 height 7
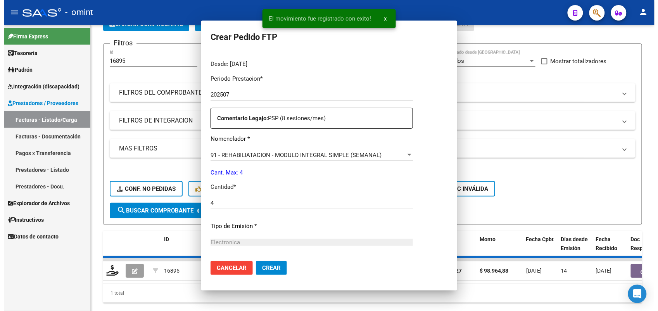
scroll to position [0, 0]
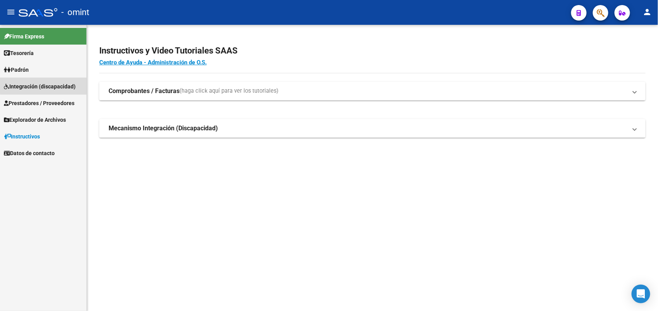
click at [49, 85] on span "Integración (discapacidad)" at bounding box center [40, 86] width 72 height 9
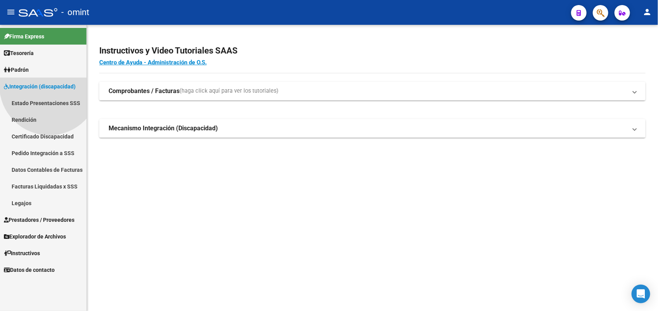
click at [49, 85] on span "Integración (discapacidad)" at bounding box center [40, 86] width 72 height 9
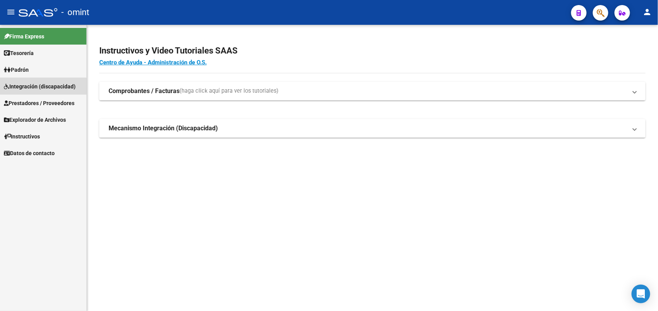
click at [41, 88] on span "Integración (discapacidad)" at bounding box center [40, 86] width 72 height 9
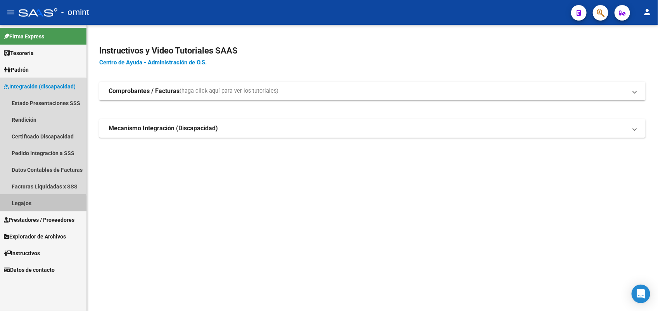
click at [24, 205] on link "Legajos" at bounding box center [43, 203] width 86 height 17
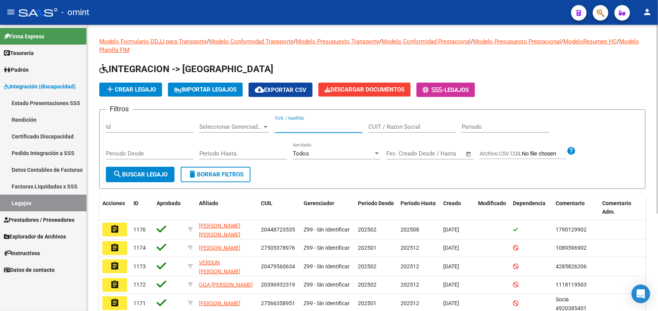
click at [293, 124] on input "CUIL / Apellido" at bounding box center [319, 126] width 88 height 7
paste input "20544749219"
type input "20544749219"
click at [157, 167] on button "search Buscar Legajo" at bounding box center [140, 175] width 69 height 16
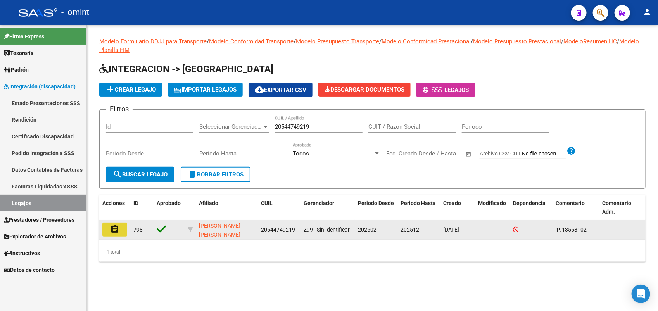
click at [115, 227] on mat-icon "assignment" at bounding box center [114, 228] width 9 height 9
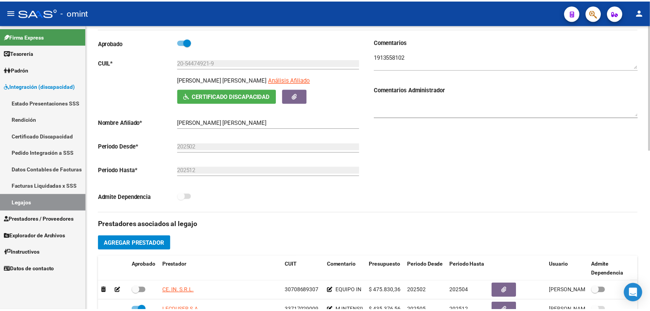
scroll to position [145, 0]
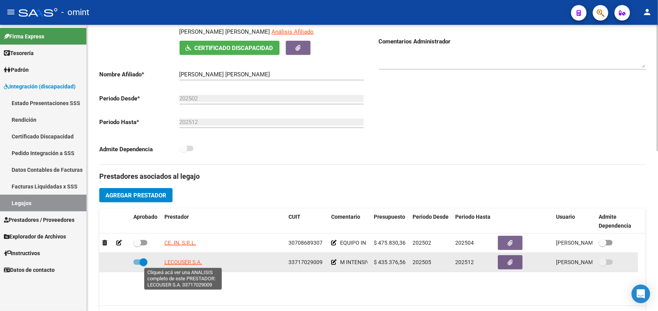
click at [177, 261] on span "LECOUSER S.A." at bounding box center [183, 262] width 38 height 6
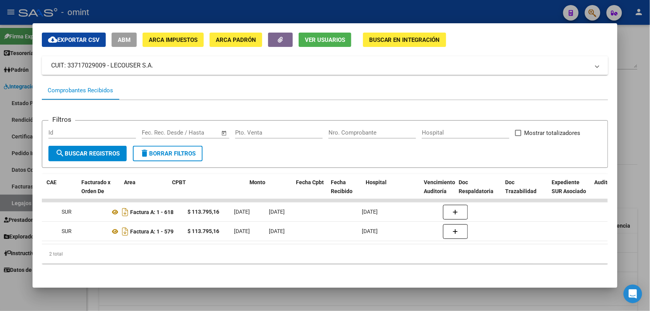
scroll to position [0, 64]
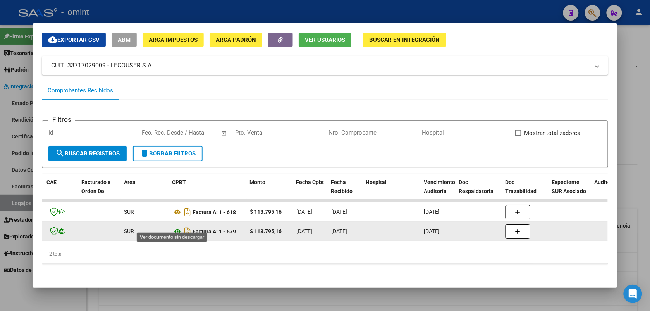
click at [174, 227] on icon at bounding box center [177, 231] width 10 height 9
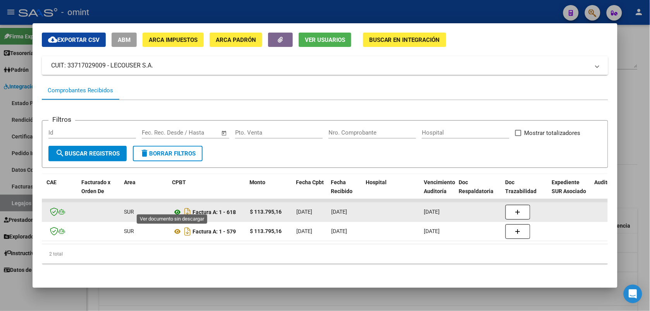
click at [172, 207] on icon at bounding box center [177, 211] width 10 height 9
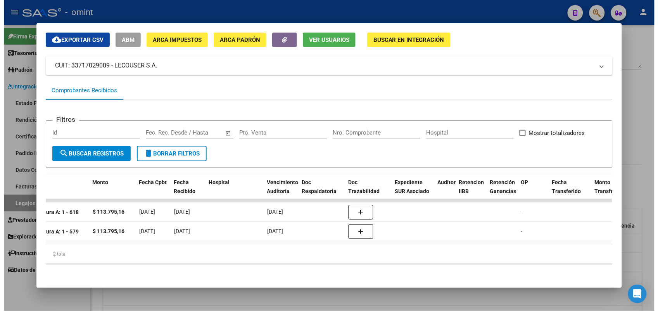
scroll to position [0, 0]
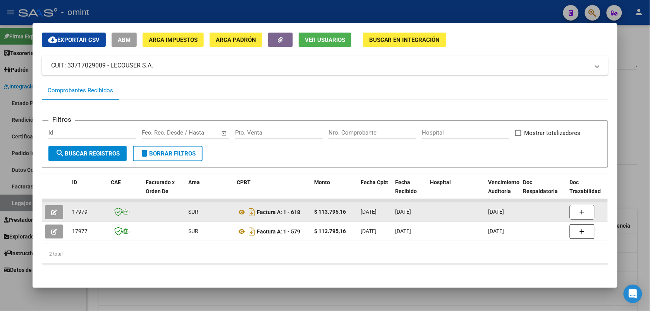
click at [51, 209] on icon "button" at bounding box center [54, 212] width 6 height 6
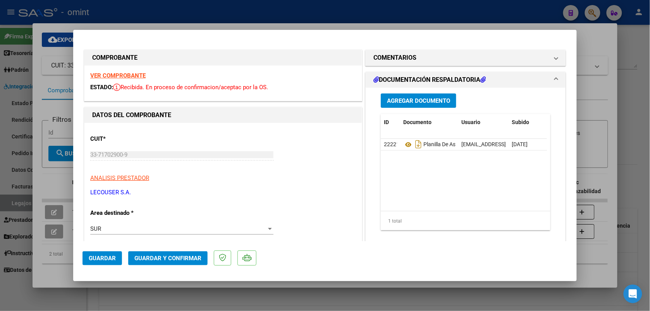
click at [94, 77] on strong "VER COMPROBANTE" at bounding box center [117, 75] width 55 height 7
click at [247, 13] on div at bounding box center [325, 155] width 650 height 311
type input "$ 0,00"
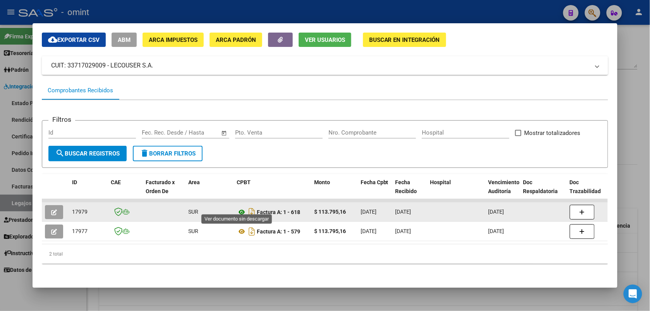
click at [237, 207] on icon at bounding box center [242, 211] width 10 height 9
click at [51, 209] on icon "button" at bounding box center [54, 212] width 6 height 6
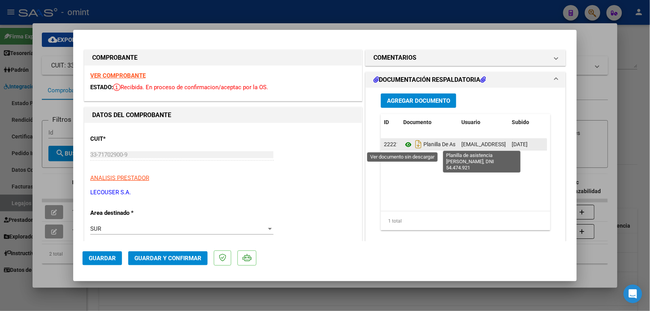
click at [407, 144] on icon at bounding box center [408, 144] width 10 height 9
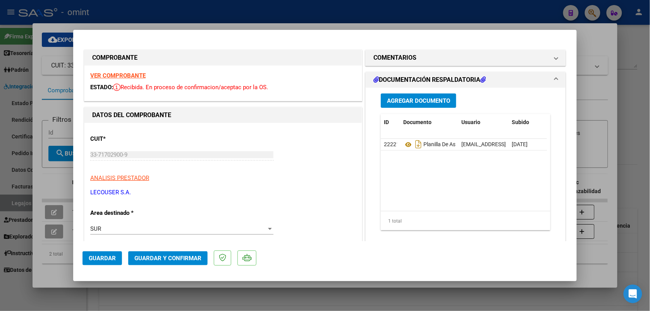
click at [226, 19] on div at bounding box center [325, 155] width 650 height 311
type input "$ 0,00"
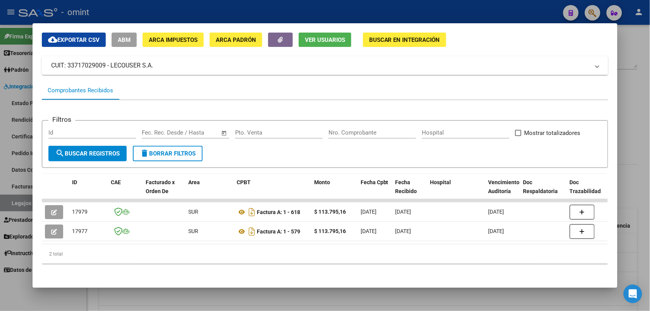
click at [203, 13] on div at bounding box center [325, 155] width 650 height 311
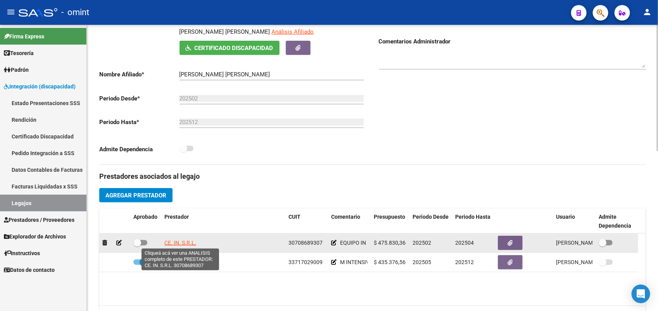
click at [185, 241] on span "CE. IN. S.R.L." at bounding box center [180, 243] width 32 height 6
type textarea "30708689307"
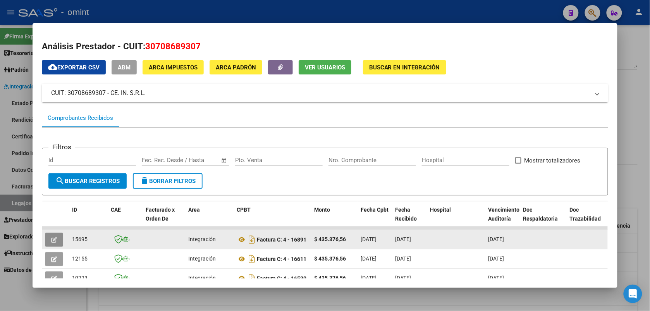
click at [55, 238] on button "button" at bounding box center [54, 240] width 18 height 14
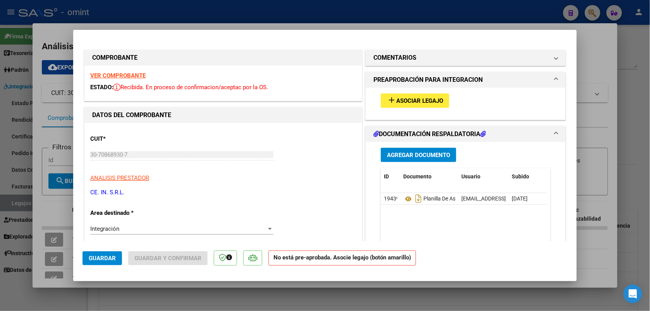
click at [98, 78] on strong "VER COMPROBANTE" at bounding box center [117, 75] width 55 height 7
click at [163, 12] on div at bounding box center [325, 155] width 650 height 311
type input "$ 0,00"
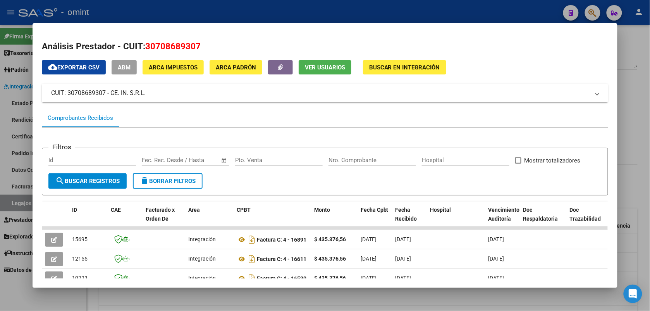
click at [159, 6] on div at bounding box center [325, 155] width 650 height 311
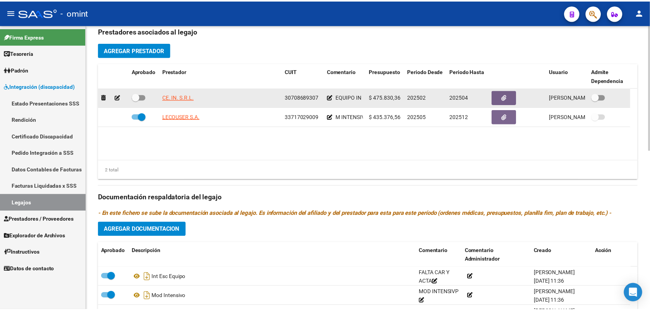
scroll to position [339, 0]
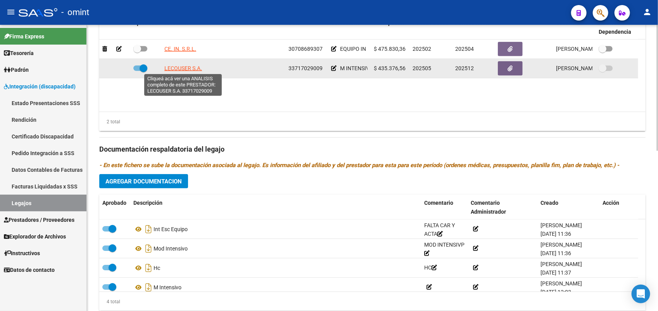
click at [191, 70] on span "LECOUSER S.A." at bounding box center [183, 68] width 38 height 6
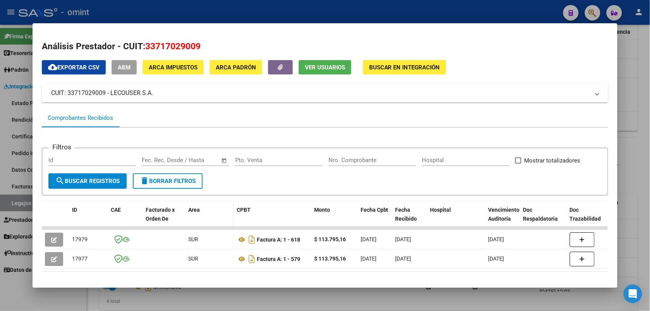
scroll to position [32, 0]
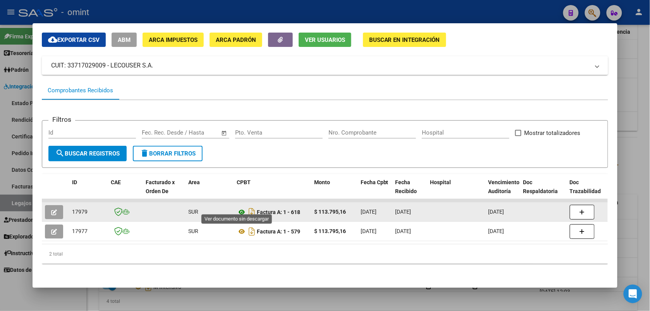
click at [239, 207] on icon at bounding box center [242, 211] width 10 height 9
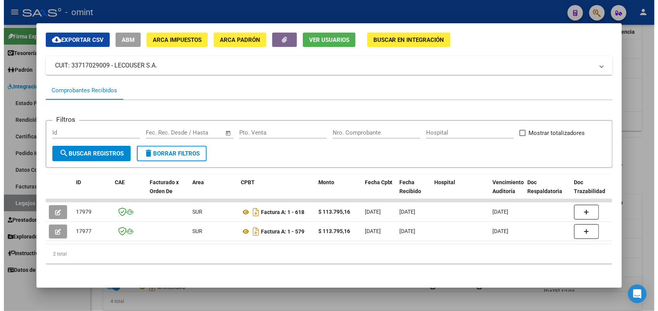
scroll to position [0, 0]
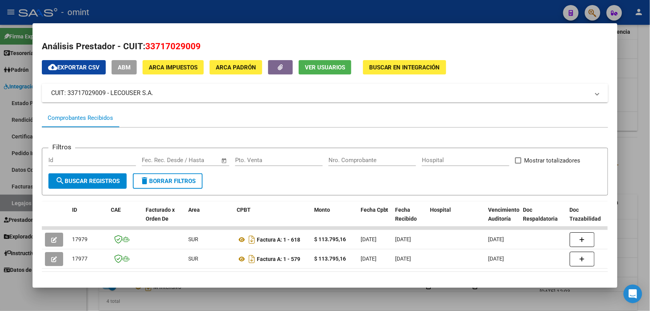
click at [363, 10] on div at bounding box center [325, 155] width 650 height 311
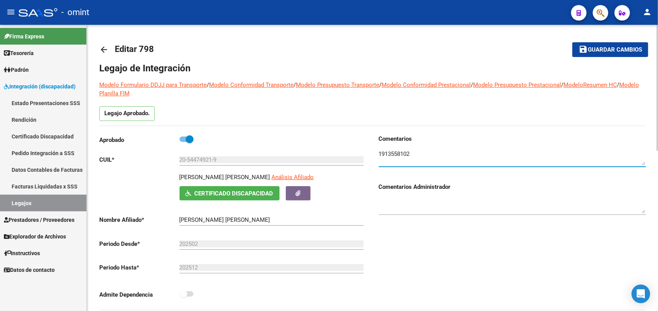
drag, startPoint x: 415, startPoint y: 154, endPoint x: 376, endPoint y: 152, distance: 38.8
click at [376, 152] on div "Comentarios Comentarios Administrador" at bounding box center [508, 221] width 273 height 175
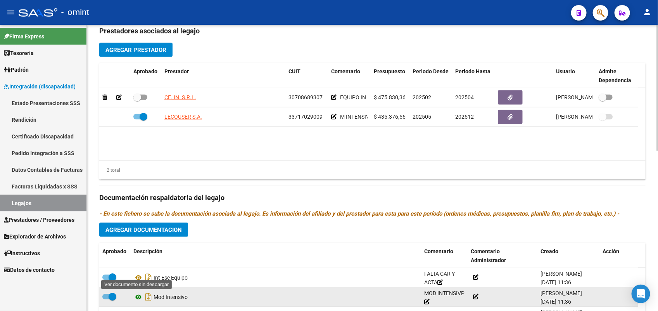
click at [140, 295] on icon at bounding box center [138, 296] width 10 height 9
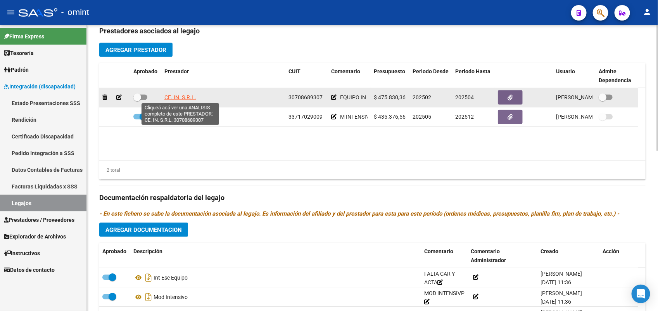
click at [179, 97] on span "CE. IN. S.R.L." at bounding box center [180, 97] width 32 height 6
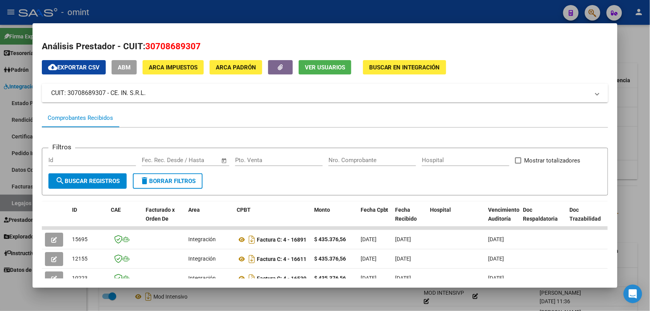
click at [171, 17] on div at bounding box center [325, 155] width 650 height 311
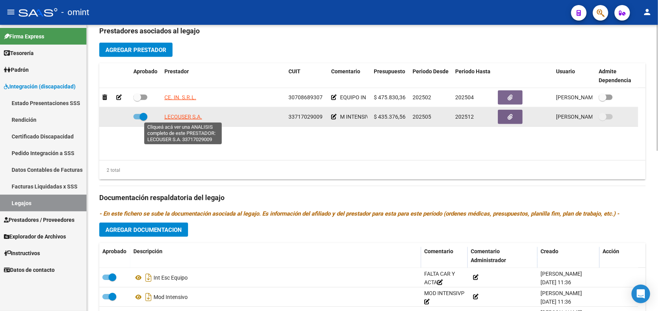
click at [179, 114] on span "LECOUSER S.A." at bounding box center [183, 117] width 38 height 6
type textarea "33717029009"
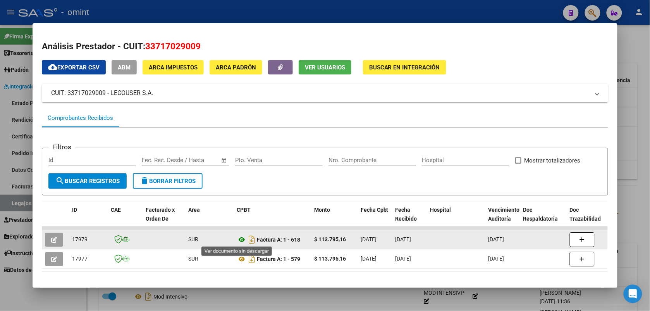
click at [238, 241] on icon at bounding box center [242, 239] width 10 height 9
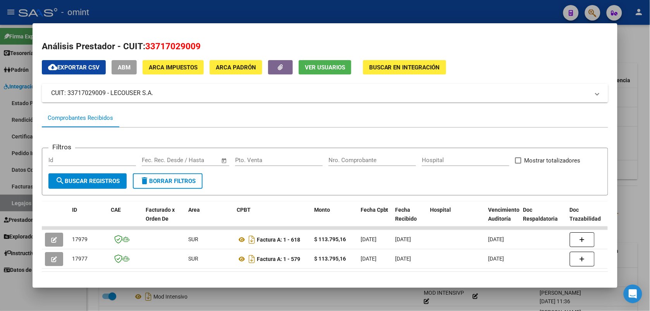
click at [286, 298] on div at bounding box center [325, 155] width 650 height 311
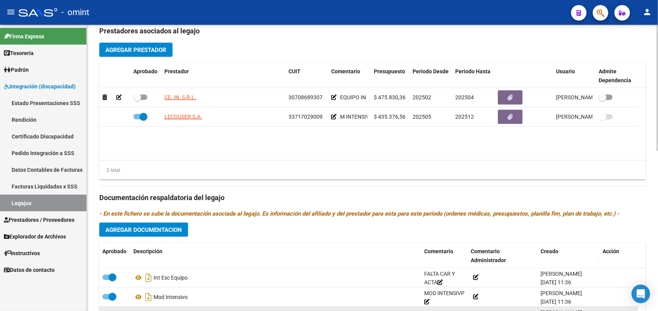
scroll to position [363, 0]
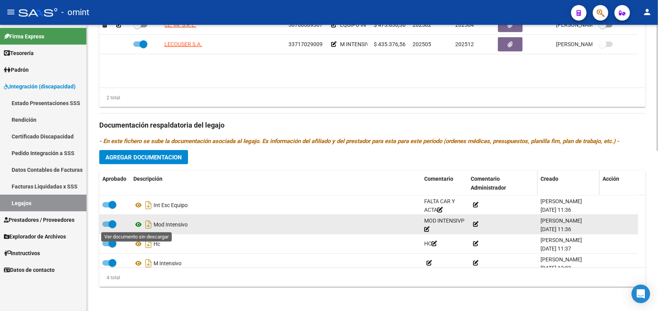
click at [136, 223] on icon at bounding box center [138, 224] width 10 height 9
click at [138, 222] on icon at bounding box center [138, 224] width 10 height 9
